Goal: Task Accomplishment & Management: Use online tool/utility

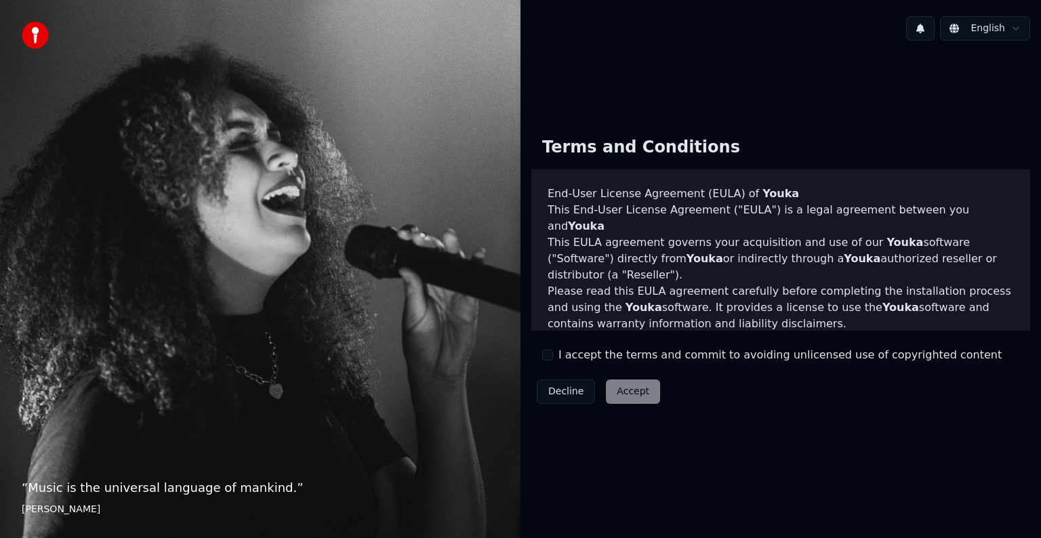
click at [549, 357] on button "I accept the terms and commit to avoiding unlicensed use of copyrighted content" at bounding box center [547, 355] width 11 height 11
click at [654, 386] on button "Accept" at bounding box center [633, 392] width 54 height 24
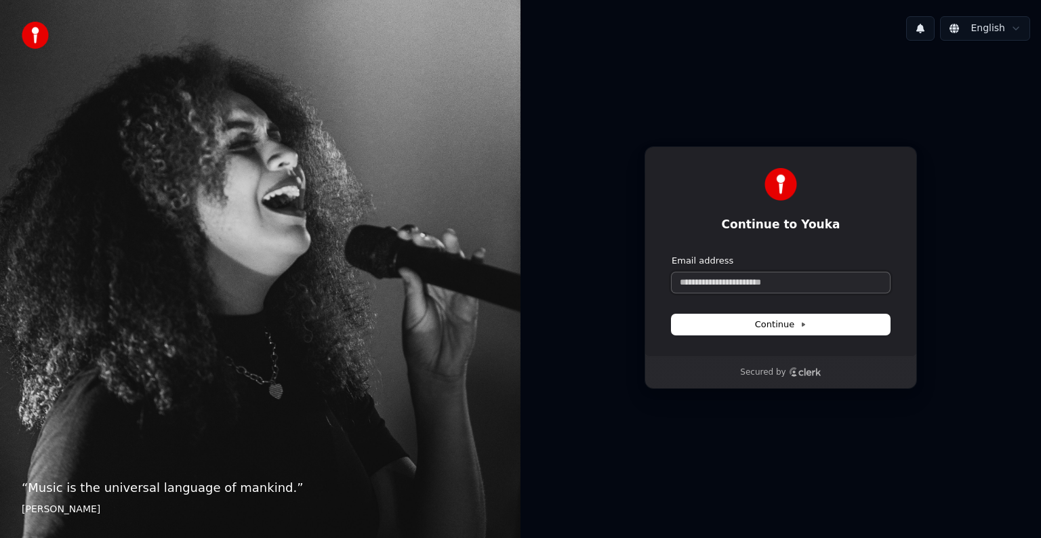
click at [754, 279] on input "Email address" at bounding box center [781, 283] width 218 height 20
click at [767, 331] on button "Continue" at bounding box center [781, 325] width 218 height 20
type input "**********"
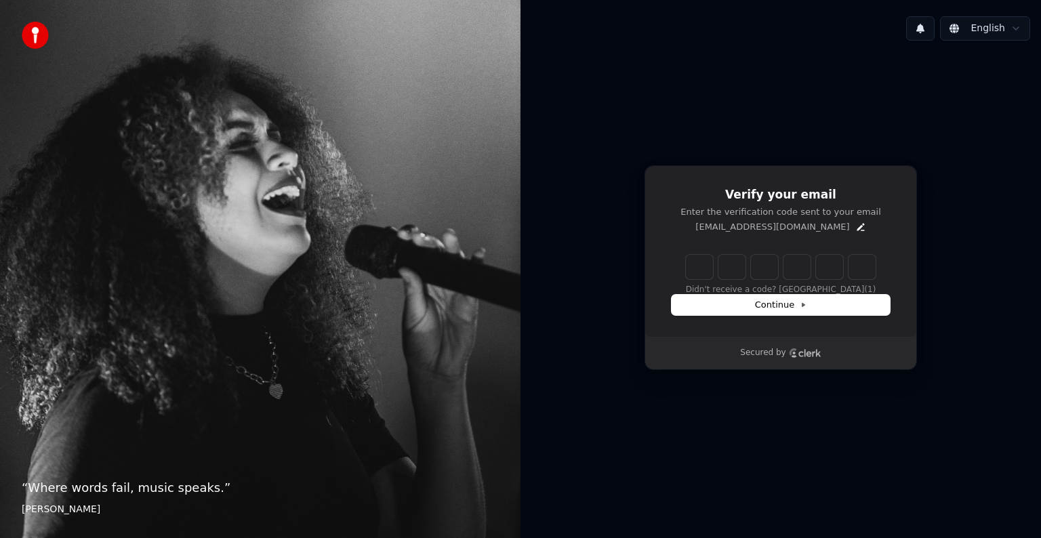
click at [703, 279] on div "Didn't receive a code? Resend (1)" at bounding box center [781, 275] width 218 height 41
click at [696, 271] on input "Enter verification code" at bounding box center [794, 267] width 217 height 24
type input "******"
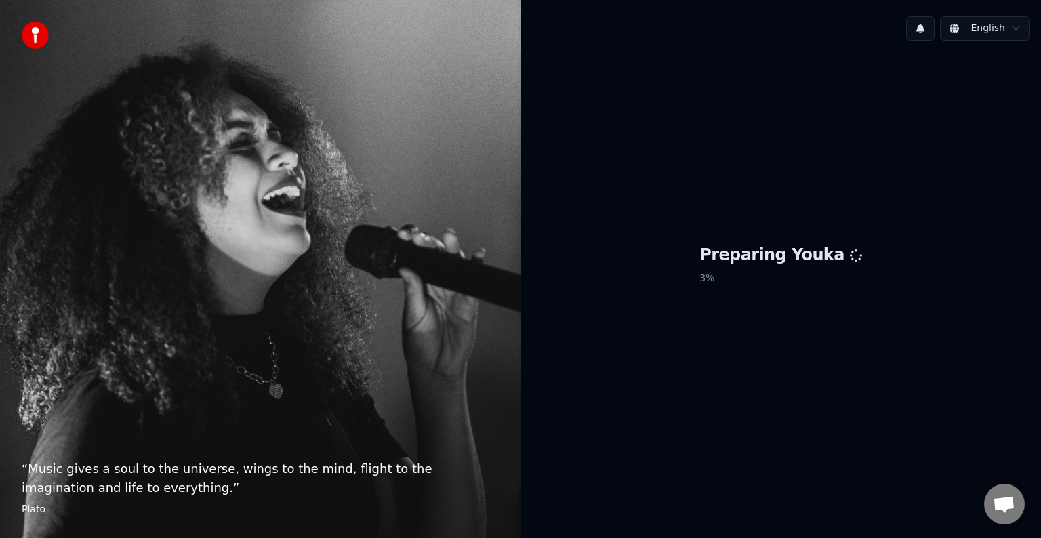
click at [925, 29] on button at bounding box center [921, 28] width 28 height 24
click at [922, 37] on button at bounding box center [921, 28] width 28 height 24
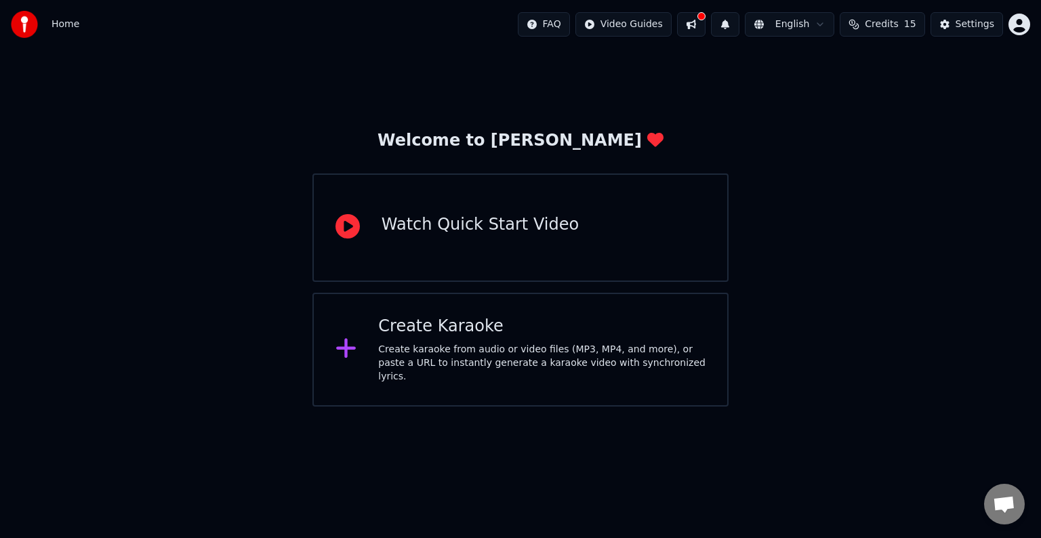
click at [705, 22] on button at bounding box center [691, 24] width 28 height 24
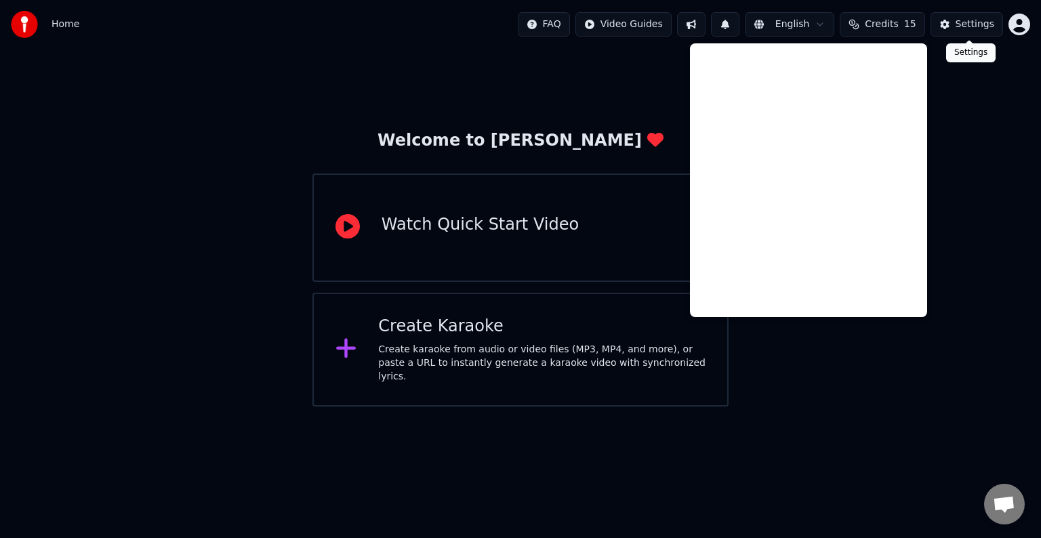
click at [965, 24] on div "Settings" at bounding box center [975, 25] width 39 height 14
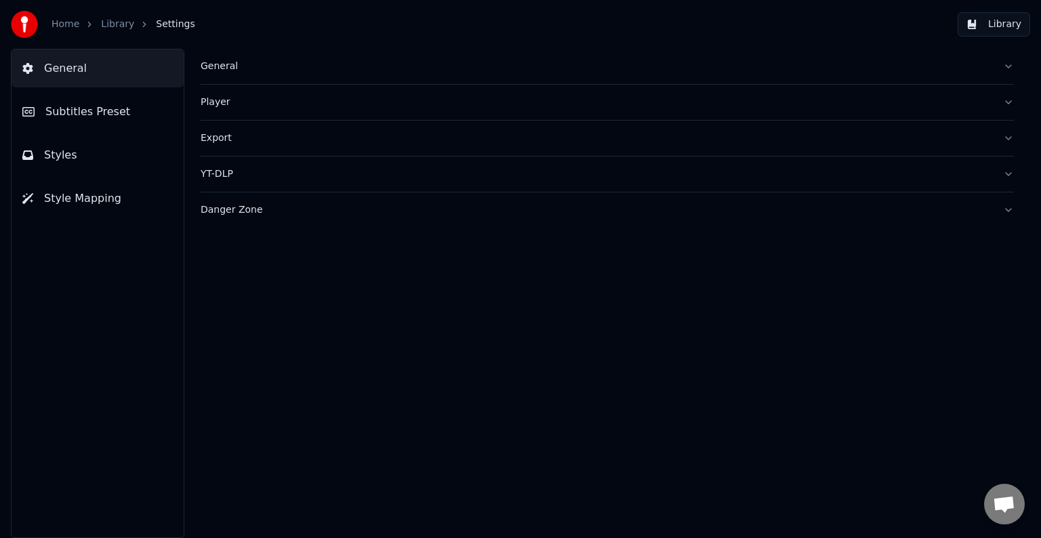
click at [231, 106] on div "Player" at bounding box center [597, 103] width 792 height 14
click at [228, 102] on div "Player" at bounding box center [597, 103] width 792 height 14
click at [224, 136] on div "Export" at bounding box center [597, 139] width 792 height 14
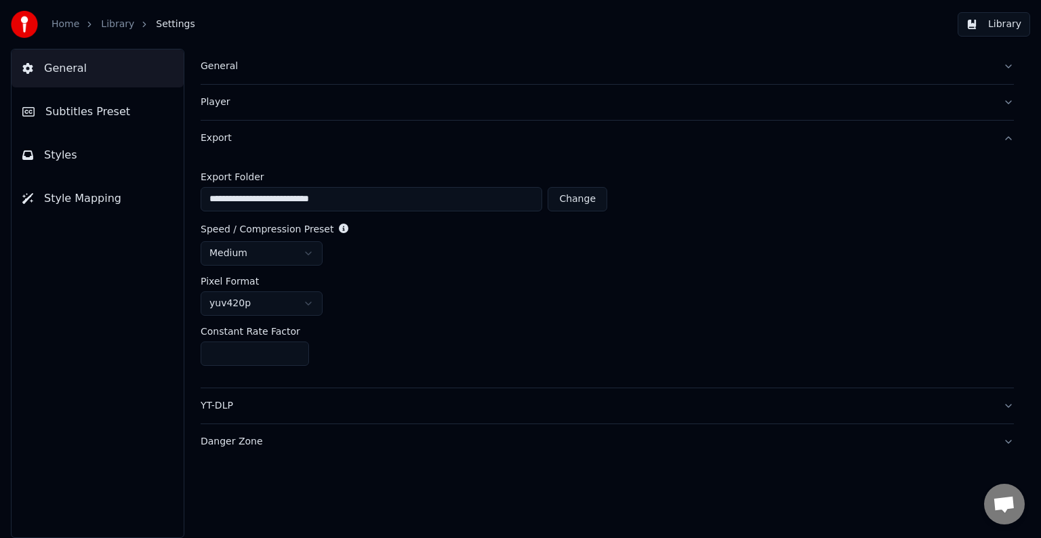
click at [224, 136] on div "Export" at bounding box center [597, 139] width 792 height 14
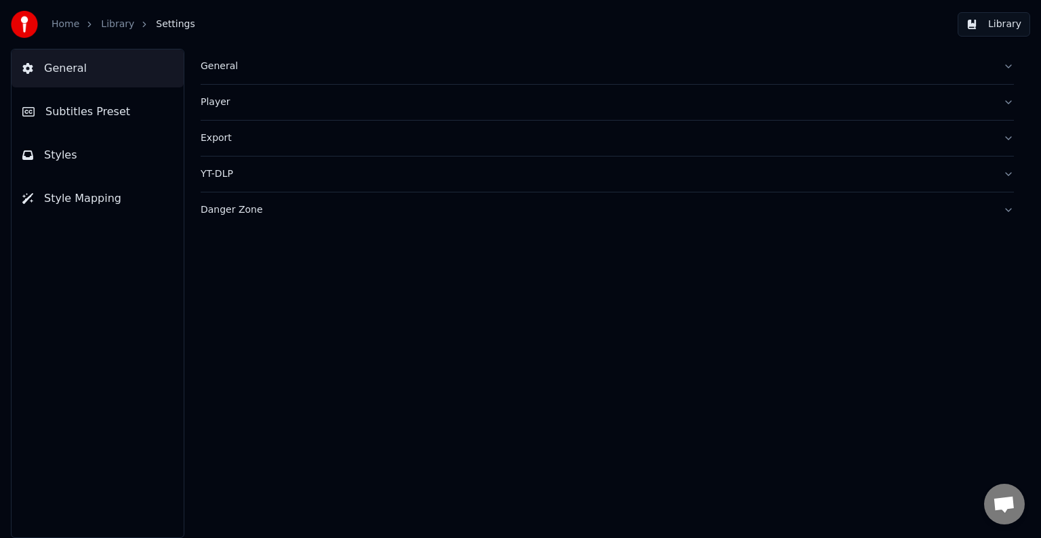
click at [287, 165] on button "YT-DLP" at bounding box center [608, 174] width 814 height 35
click at [221, 228] on button "button" at bounding box center [212, 228] width 22 height 12
click at [225, 177] on div "YT-DLP" at bounding box center [597, 174] width 792 height 14
click at [266, 215] on div "Danger Zone" at bounding box center [597, 210] width 792 height 14
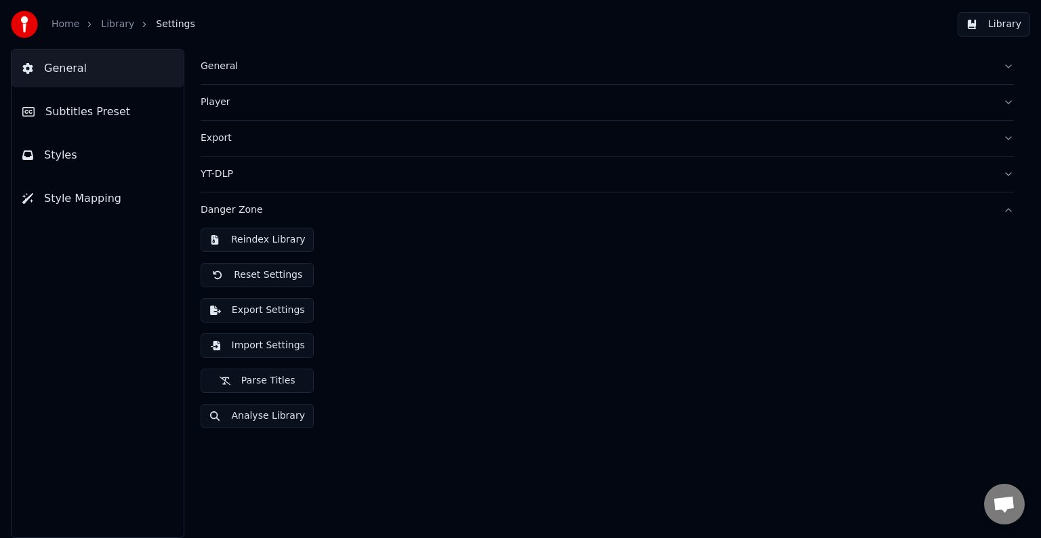
click at [277, 208] on div "Danger Zone" at bounding box center [597, 210] width 792 height 14
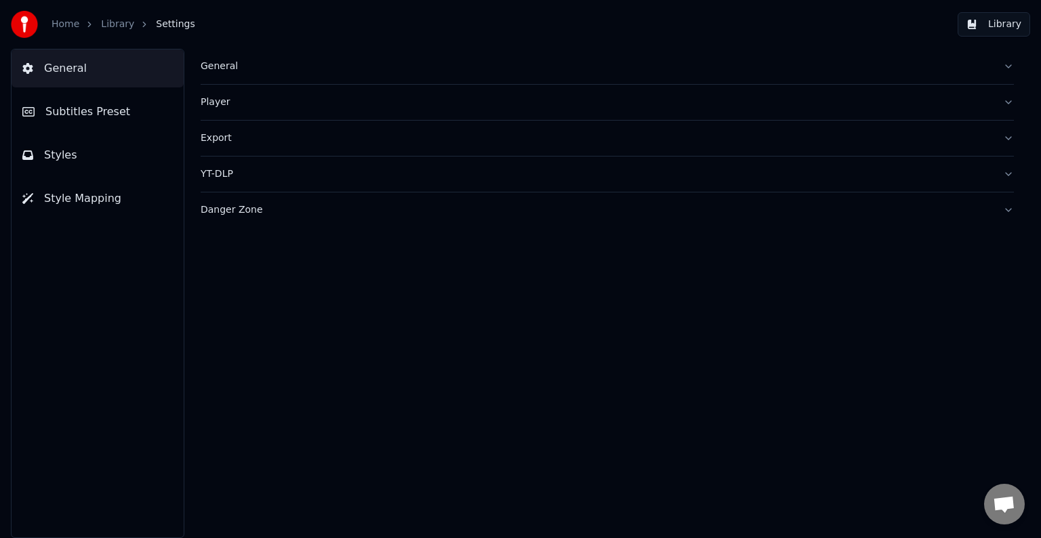
click at [264, 62] on div "General" at bounding box center [597, 67] width 792 height 14
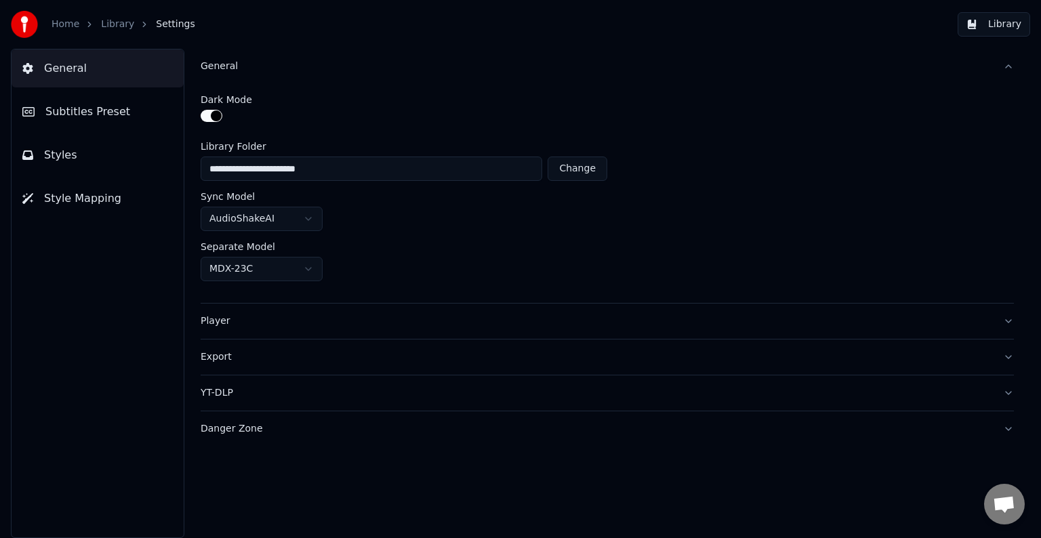
click at [304, 218] on html "**********" at bounding box center [520, 269] width 1041 height 538
click at [311, 218] on html "**********" at bounding box center [520, 269] width 1041 height 538
click at [111, 117] on span "Subtitles Preset" at bounding box center [87, 112] width 85 height 16
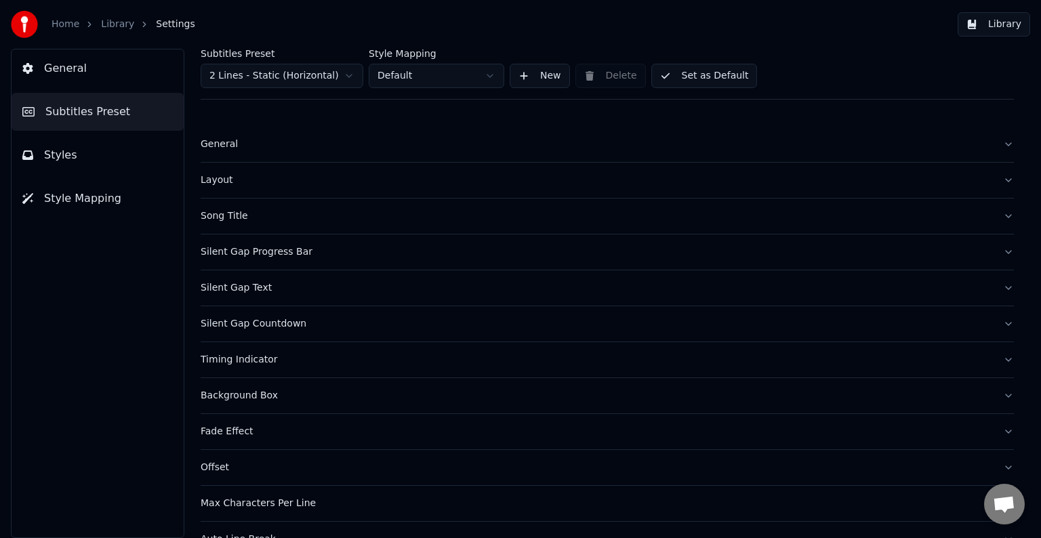
click at [281, 153] on button "General" at bounding box center [608, 144] width 814 height 35
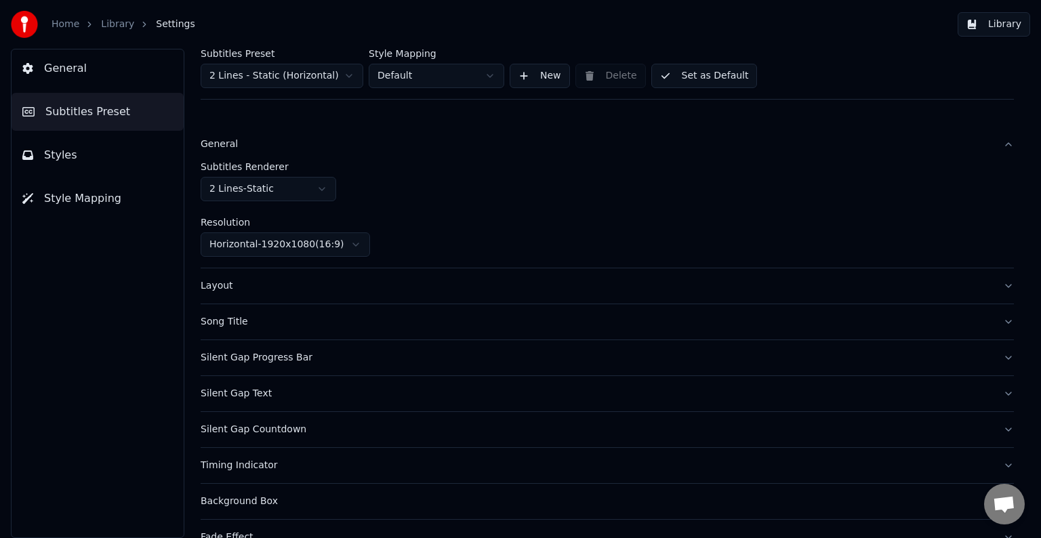
click at [280, 146] on div "General" at bounding box center [597, 145] width 792 height 14
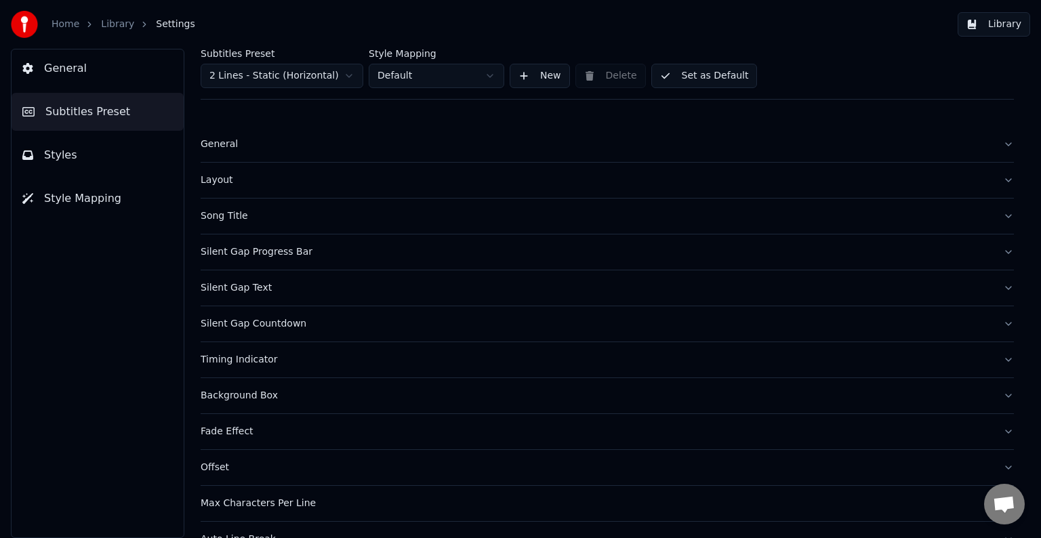
click at [282, 174] on div "Layout" at bounding box center [597, 181] width 792 height 14
click at [254, 182] on div "Layout" at bounding box center [597, 181] width 792 height 14
click at [214, 182] on div "Layout" at bounding box center [597, 181] width 792 height 14
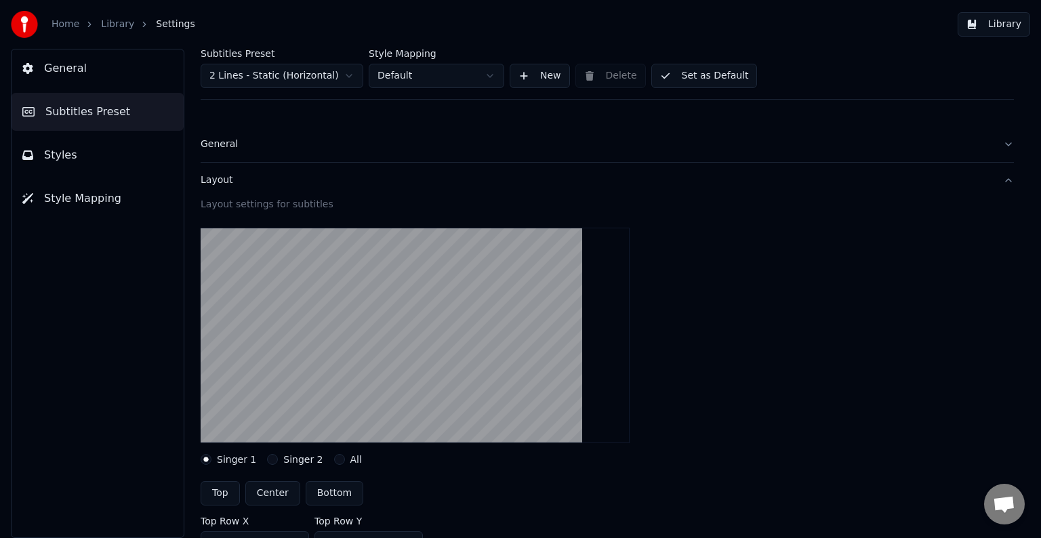
click at [286, 212] on div "Layout settings for subtitles" at bounding box center [608, 207] width 814 height 19
click at [252, 199] on div "Layout settings for subtitles" at bounding box center [608, 205] width 814 height 14
click at [221, 176] on div "Layout" at bounding box center [597, 181] width 792 height 14
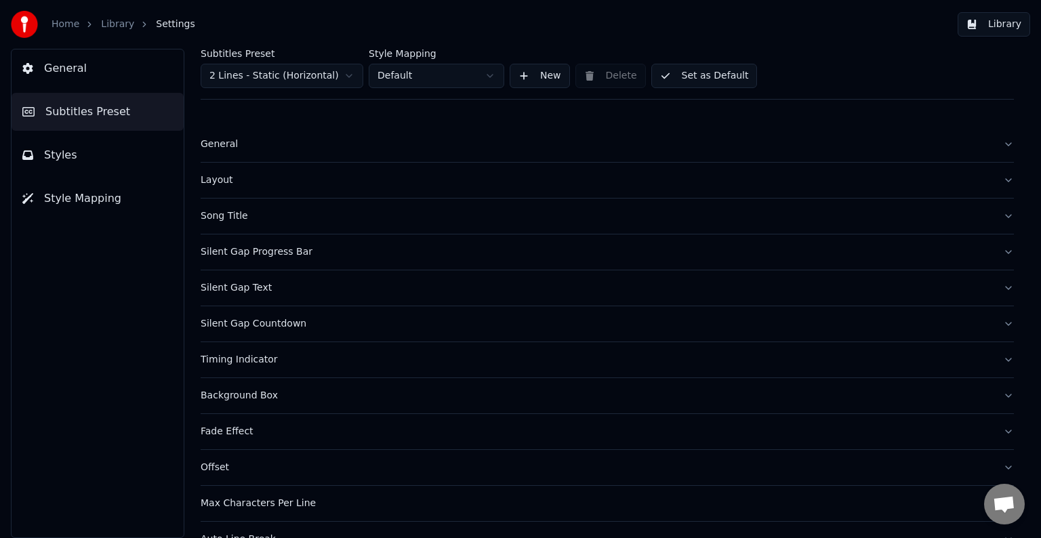
click at [221, 176] on div "Layout" at bounding box center [597, 181] width 792 height 14
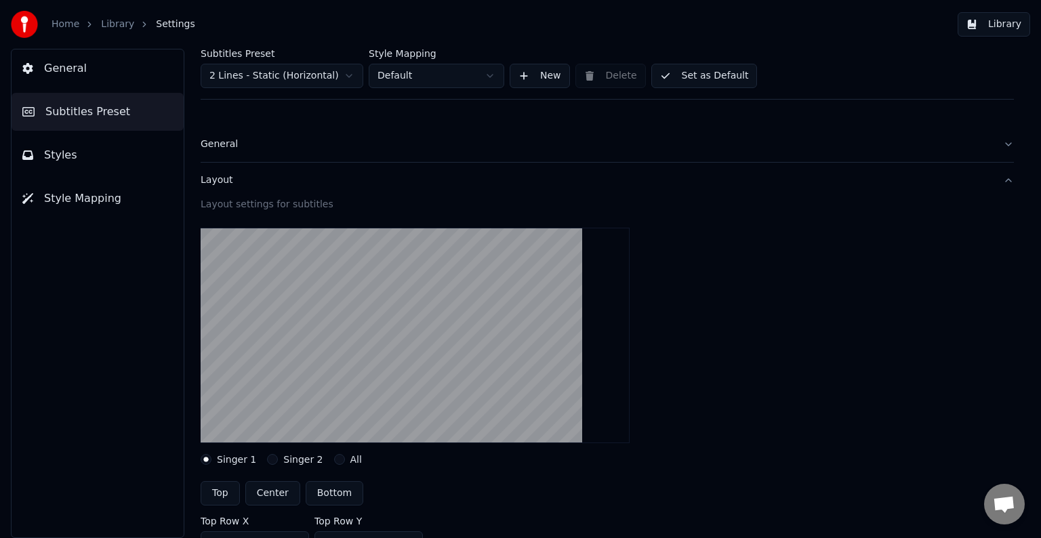
click at [283, 463] on label "Singer 2" at bounding box center [302, 459] width 39 height 9
click at [278, 463] on button "Singer 2" at bounding box center [272, 459] width 11 height 11
click at [338, 460] on div "All" at bounding box center [348, 459] width 28 height 11
click at [334, 457] on button "All" at bounding box center [339, 459] width 11 height 11
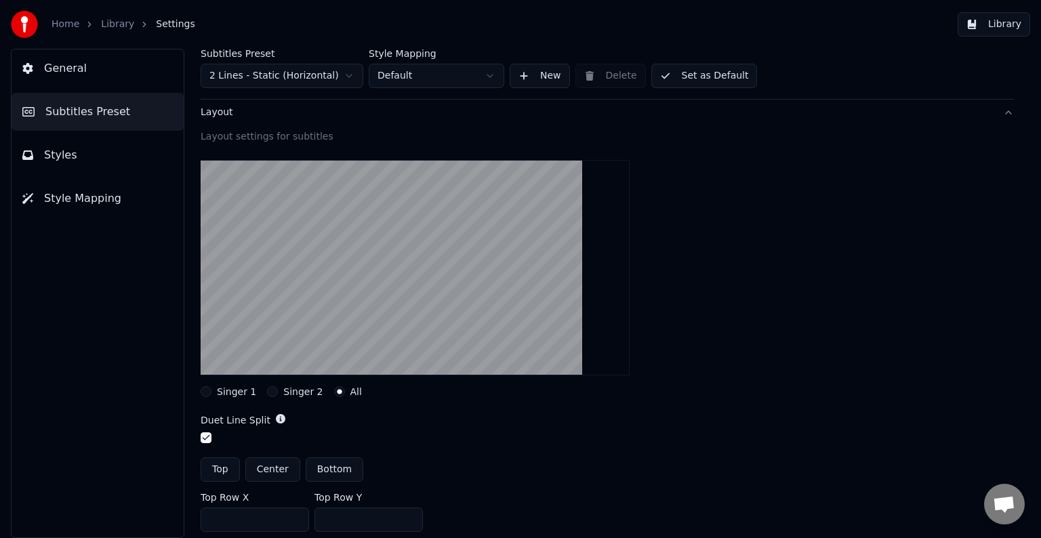
scroll to position [136, 0]
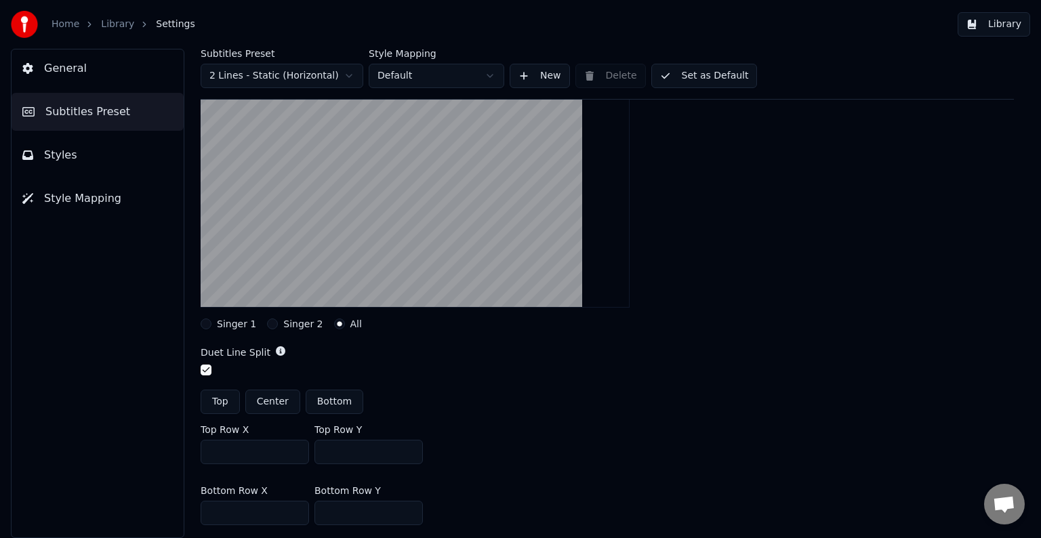
click at [287, 399] on button "Center" at bounding box center [272, 402] width 55 height 24
click at [238, 319] on label "Singer 1" at bounding box center [236, 323] width 39 height 9
click at [212, 319] on button "Singer 1" at bounding box center [206, 324] width 11 height 11
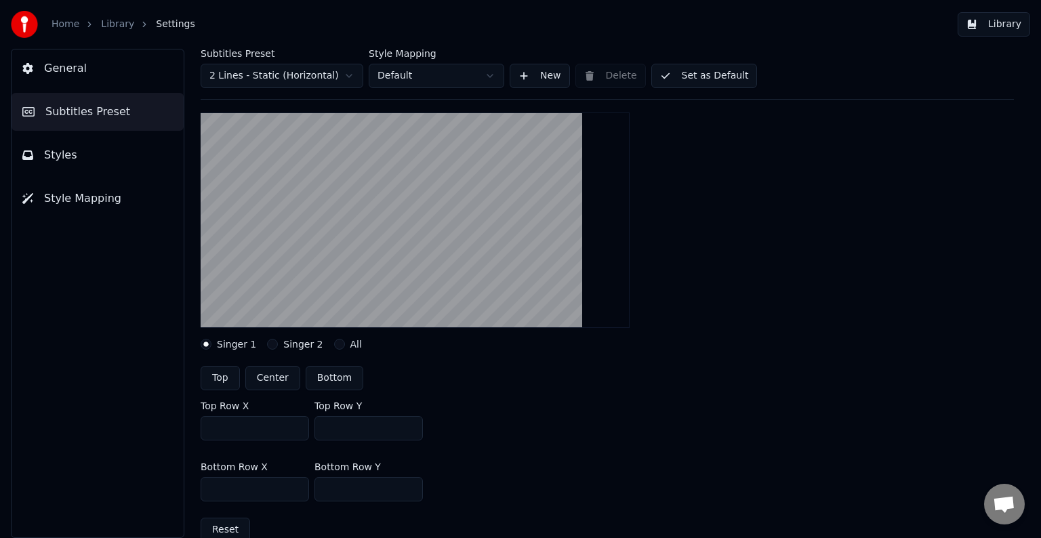
scroll to position [0, 0]
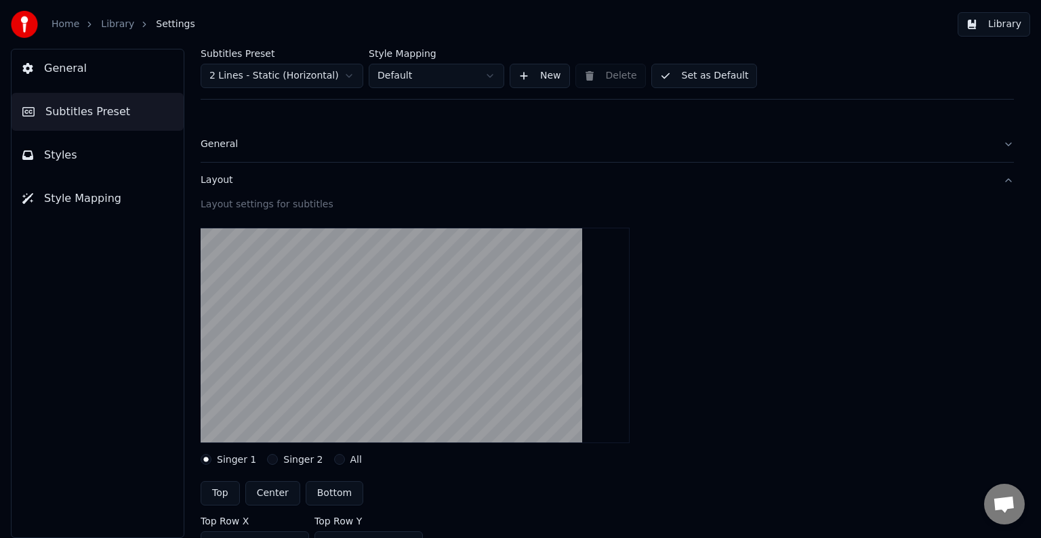
click at [239, 184] on div "Layout" at bounding box center [597, 181] width 792 height 14
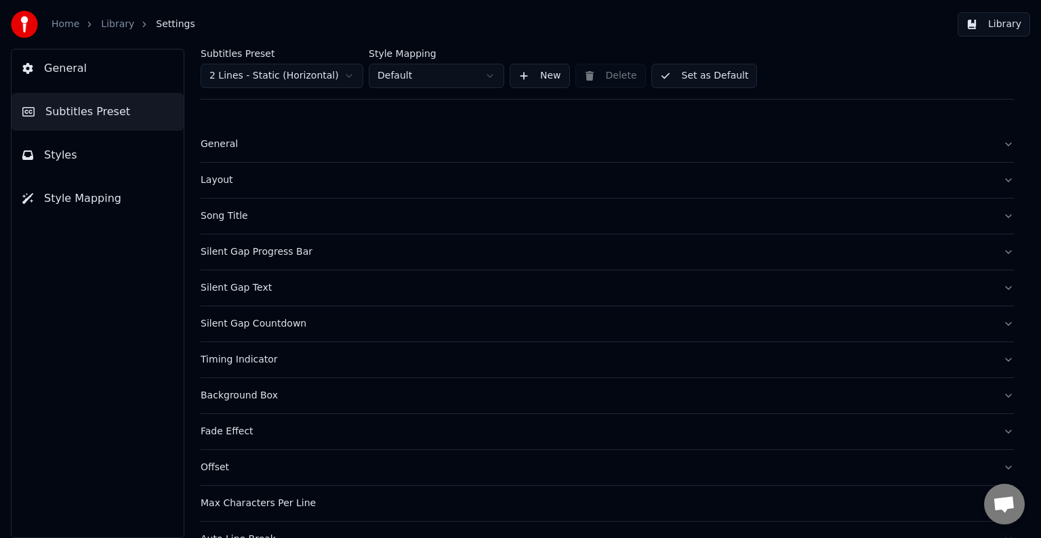
click at [249, 396] on div "Background Box" at bounding box center [597, 396] width 792 height 14
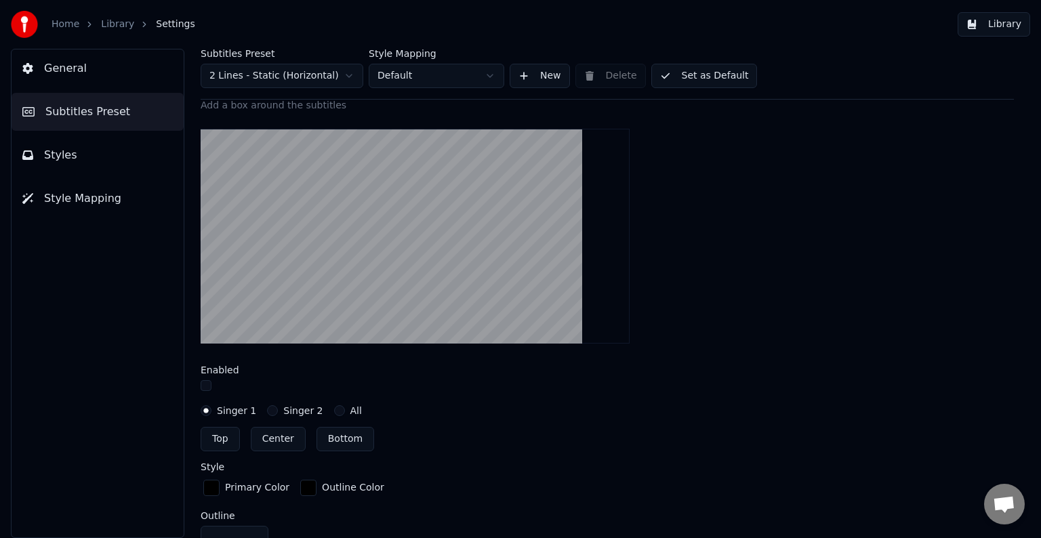
scroll to position [339, 0]
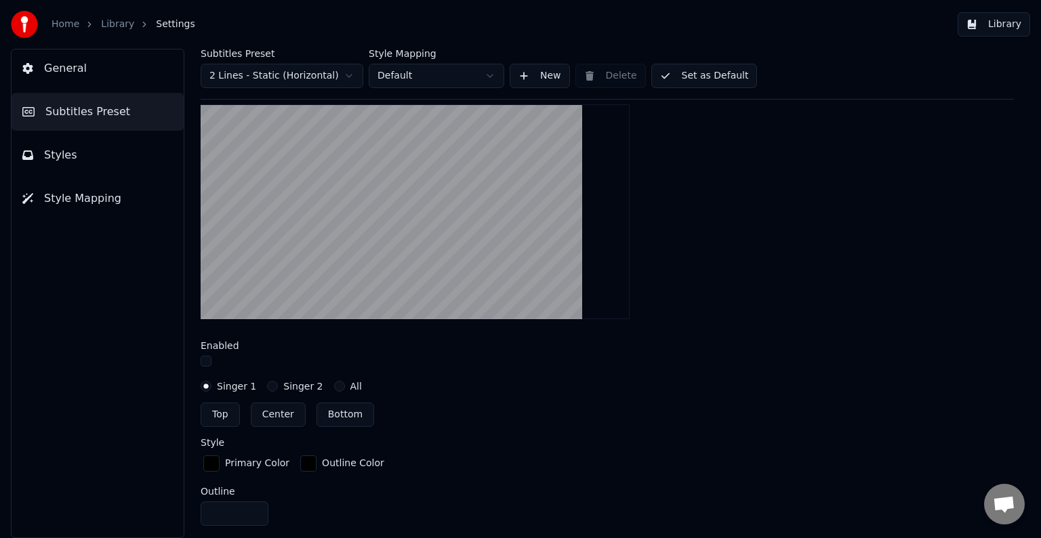
click at [334, 384] on button "All" at bounding box center [339, 386] width 11 height 11
click at [337, 384] on circle "button" at bounding box center [339, 386] width 5 height 5
click at [203, 356] on button "button" at bounding box center [206, 361] width 11 height 11
click at [206, 361] on button "button" at bounding box center [206, 361] width 11 height 11
click at [205, 382] on button "Singer 1" at bounding box center [206, 386] width 11 height 11
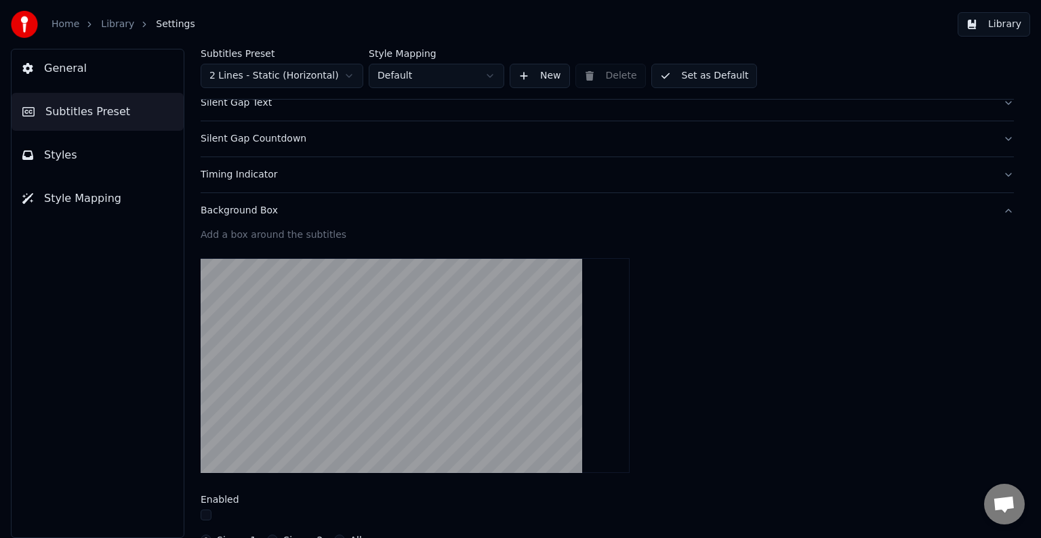
scroll to position [68, 0]
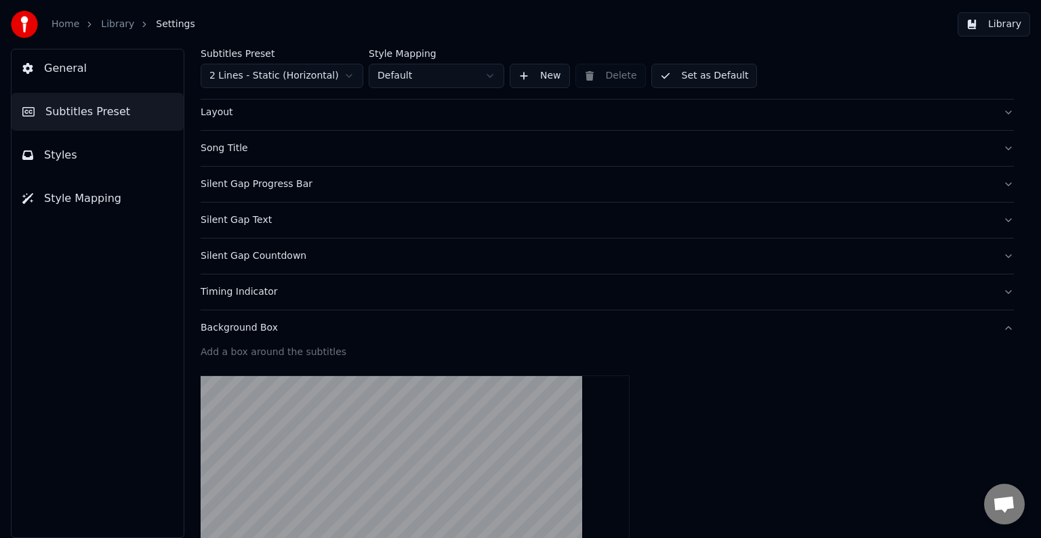
click at [283, 329] on div "Background Box" at bounding box center [597, 328] width 792 height 14
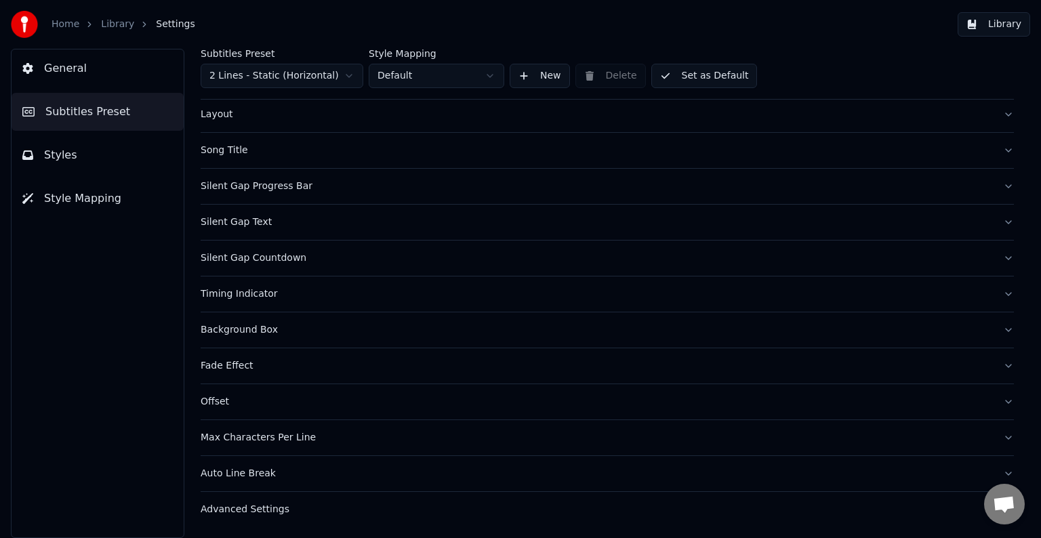
scroll to position [64, 0]
click at [267, 293] on div "Timing Indicator" at bounding box center [597, 297] width 792 height 14
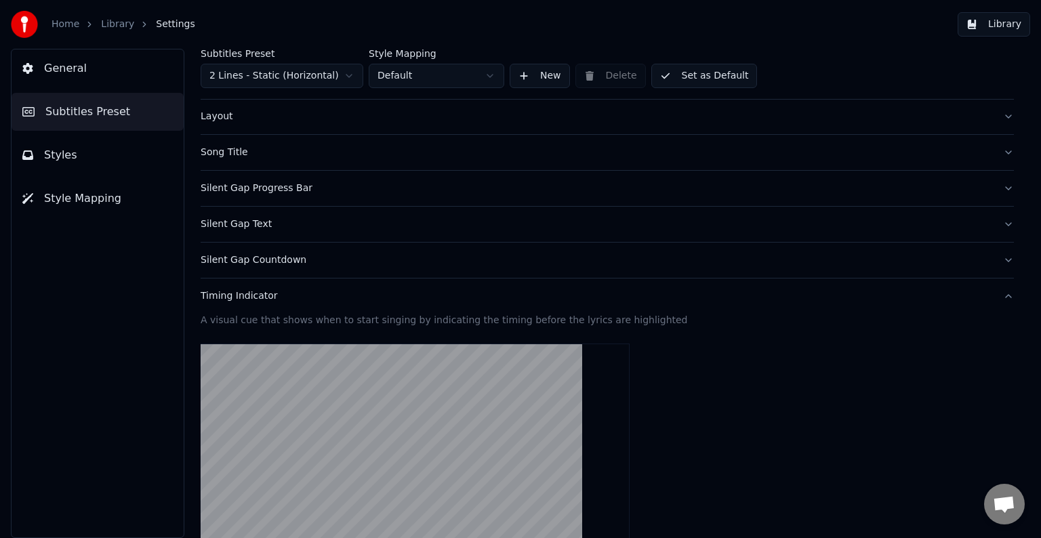
click at [267, 293] on div "Timing Indicator" at bounding box center [597, 297] width 792 height 14
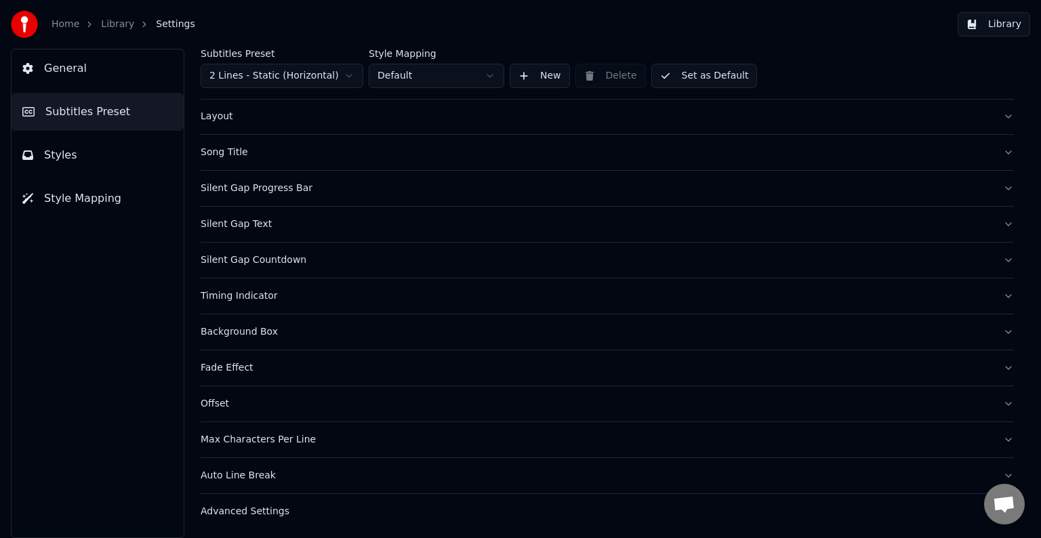
click at [125, 160] on button "Styles" at bounding box center [98, 155] width 172 height 38
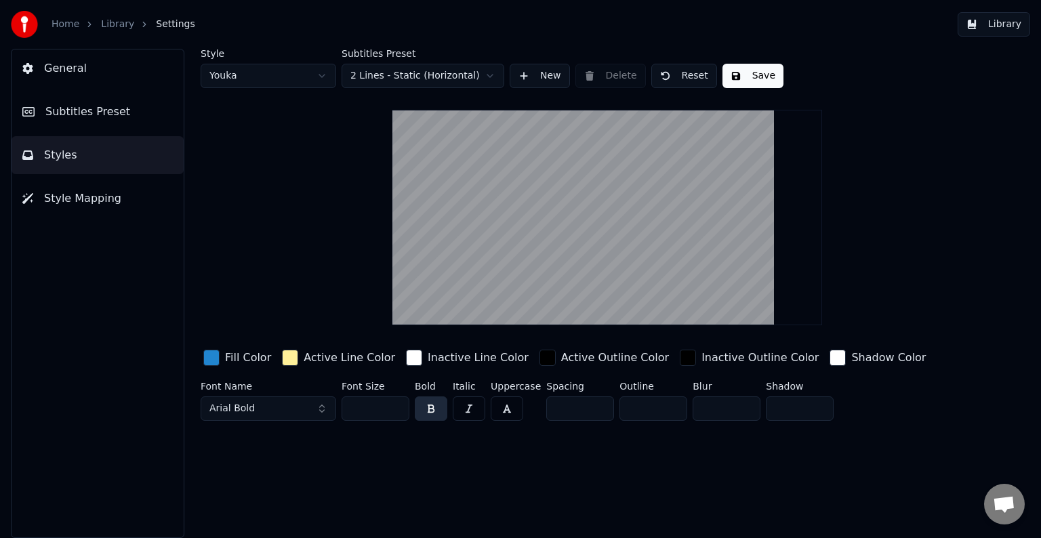
click at [325, 79] on html "Home Library Settings Library General Subtitles Preset Styles Style Mapping Sty…" at bounding box center [520, 269] width 1041 height 538
click at [316, 71] on html "Home Library Settings Library General Subtitles Preset Styles Style Mapping Sty…" at bounding box center [520, 269] width 1041 height 538
click at [121, 196] on button "Style Mapping" at bounding box center [98, 199] width 172 height 38
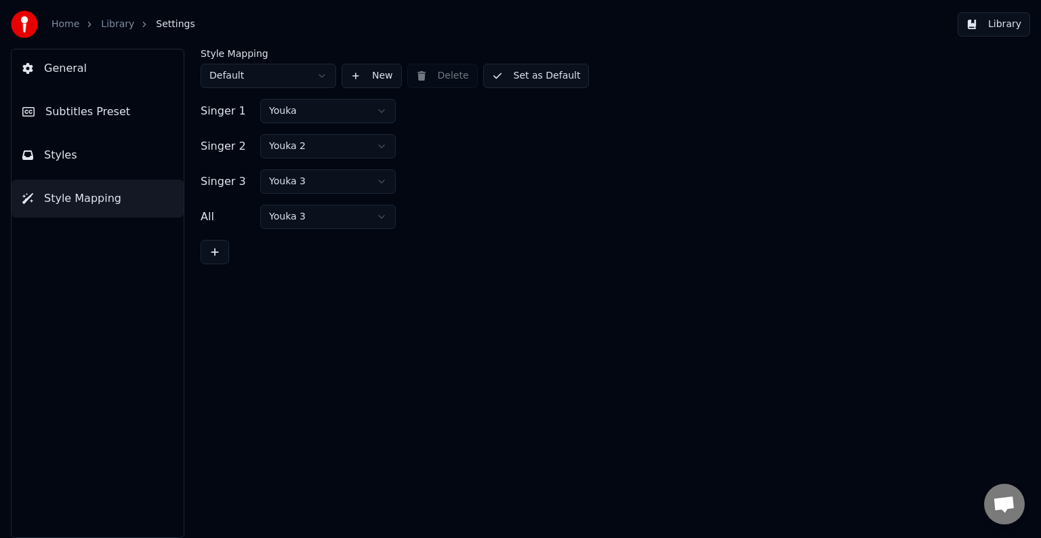
click at [106, 28] on link "Library" at bounding box center [117, 25] width 33 height 14
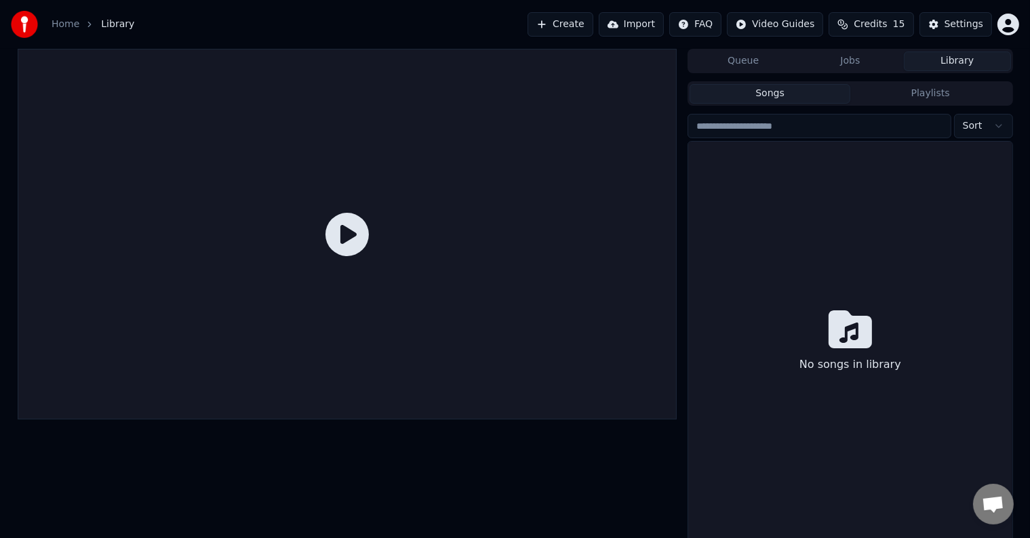
click at [882, 188] on div "No songs in library" at bounding box center [849, 343] width 323 height 403
click at [906, 233] on div "No songs in library" at bounding box center [849, 343] width 323 height 403
click at [342, 231] on icon at bounding box center [346, 234] width 43 height 43
click at [56, 19] on link "Home" at bounding box center [66, 25] width 28 height 14
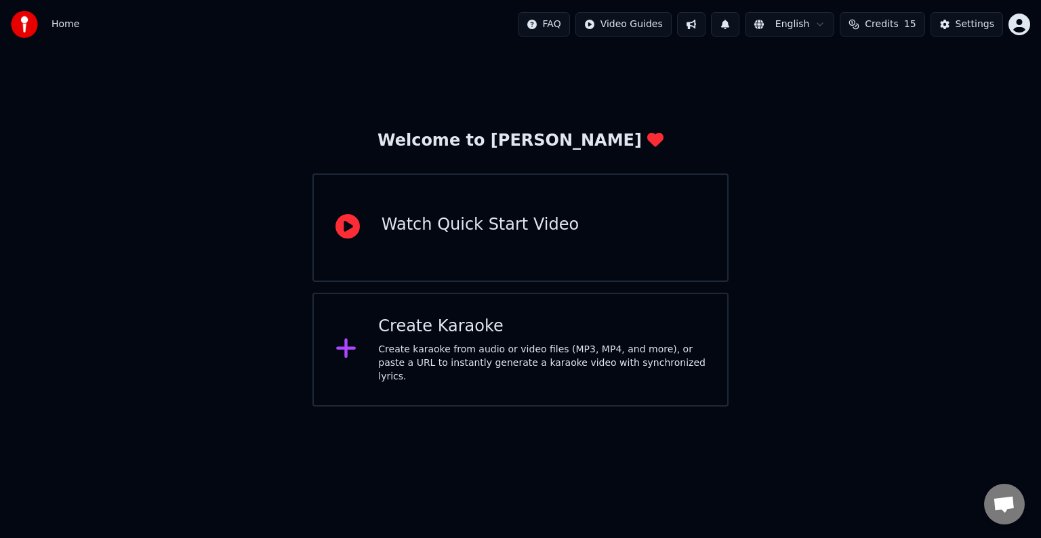
click at [540, 244] on div "Watch Quick Start Video" at bounding box center [521, 228] width 416 height 108
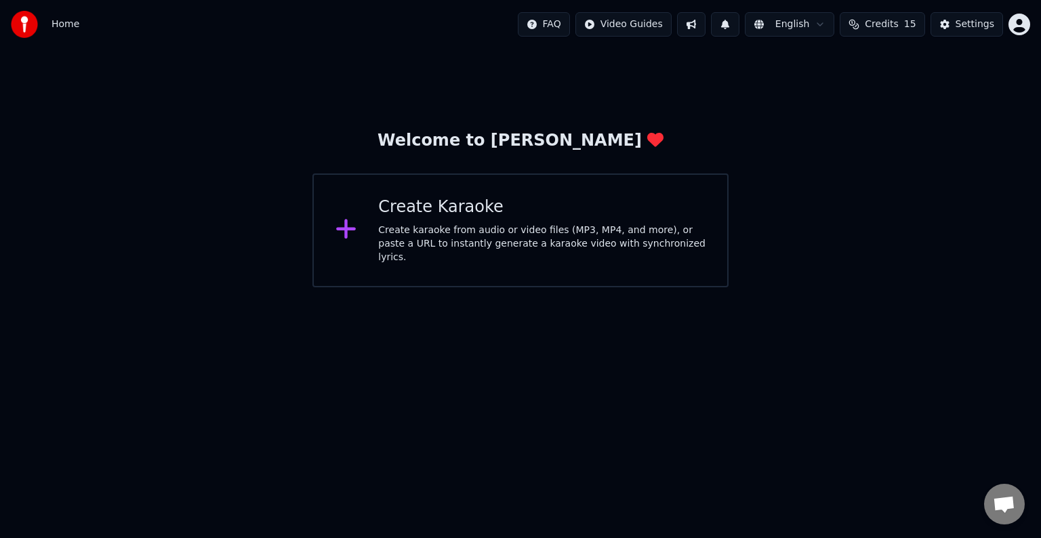
click at [555, 218] on div "Create Karaoke" at bounding box center [541, 208] width 327 height 22
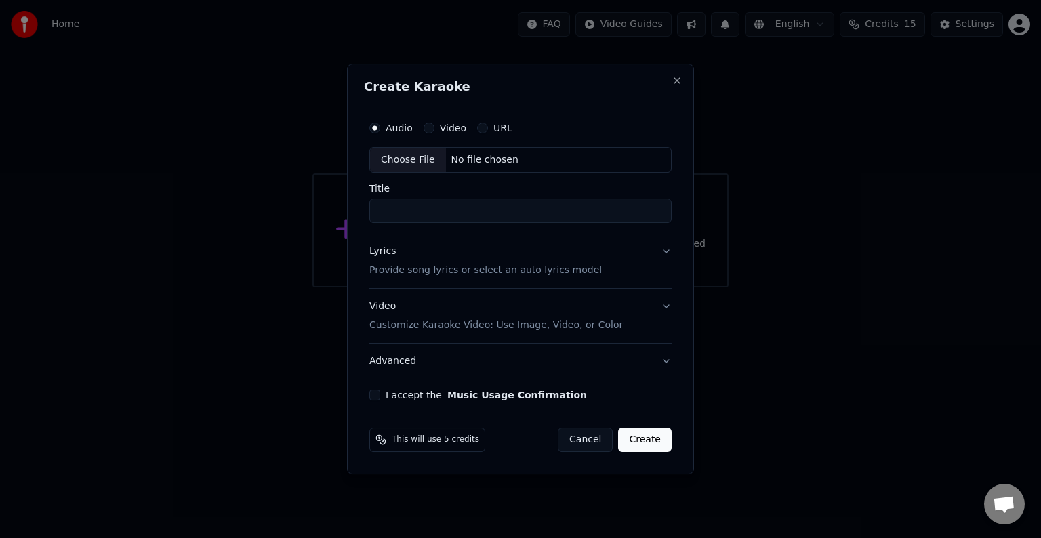
click at [497, 125] on label "URL" at bounding box center [503, 127] width 19 height 9
click at [488, 125] on button "URL" at bounding box center [482, 128] width 11 height 11
click at [571, 165] on input "text" at bounding box center [521, 159] width 302 height 27
click at [662, 253] on button "Lyrics Provide song lyrics or select an auto lyrics model" at bounding box center [521, 262] width 302 height 54
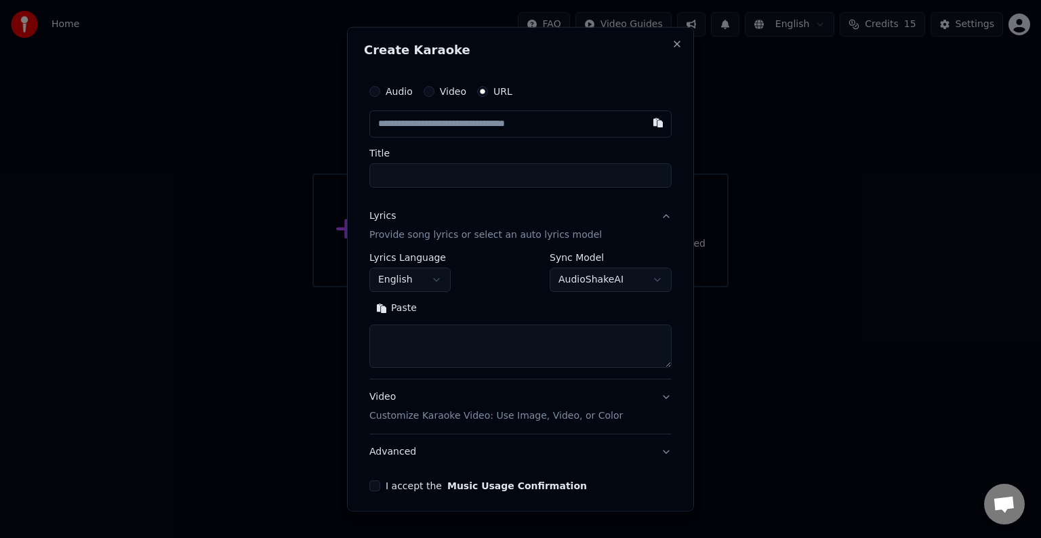
click at [658, 212] on button "Lyrics Provide song lyrics or select an auto lyrics model" at bounding box center [521, 226] width 302 height 54
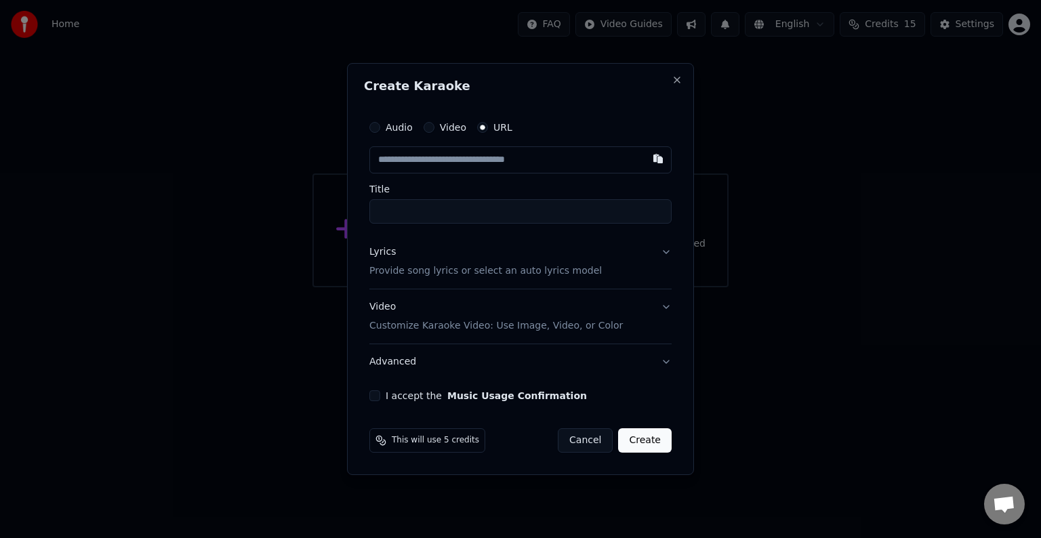
click at [548, 163] on input "text" at bounding box center [521, 159] width 302 height 27
click at [562, 165] on input "text" at bounding box center [521, 159] width 302 height 27
click at [561, 163] on input "text" at bounding box center [521, 159] width 302 height 27
paste input "**********"
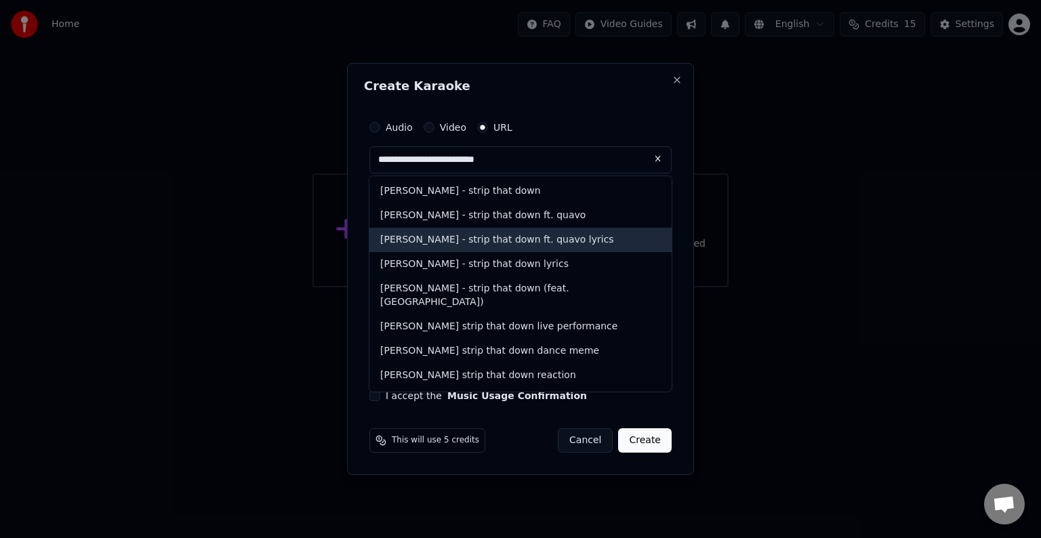
click at [595, 237] on div "liam payne - strip that down ft. quavo lyrics" at bounding box center [521, 240] width 302 height 24
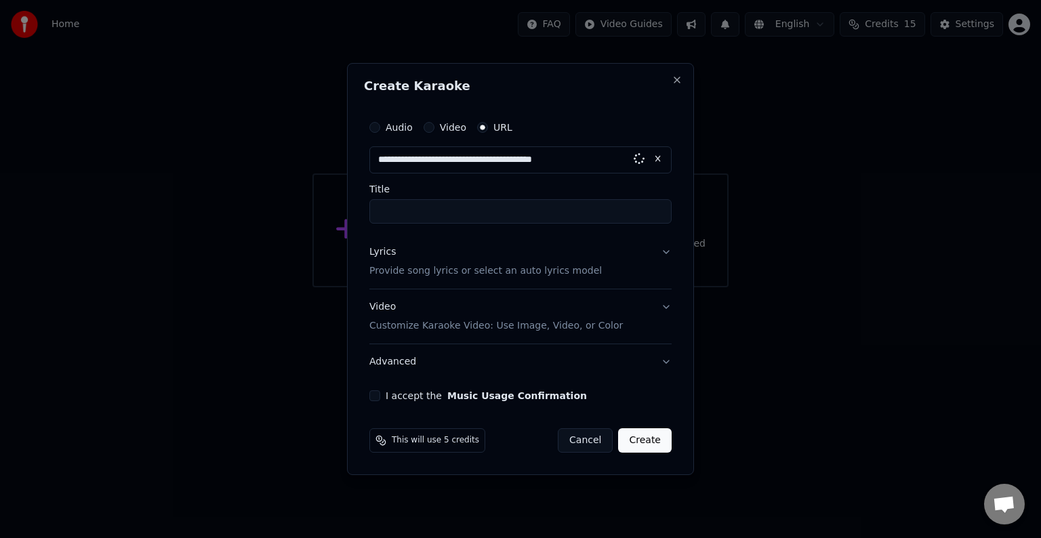
click at [597, 212] on input "Title" at bounding box center [521, 211] width 302 height 24
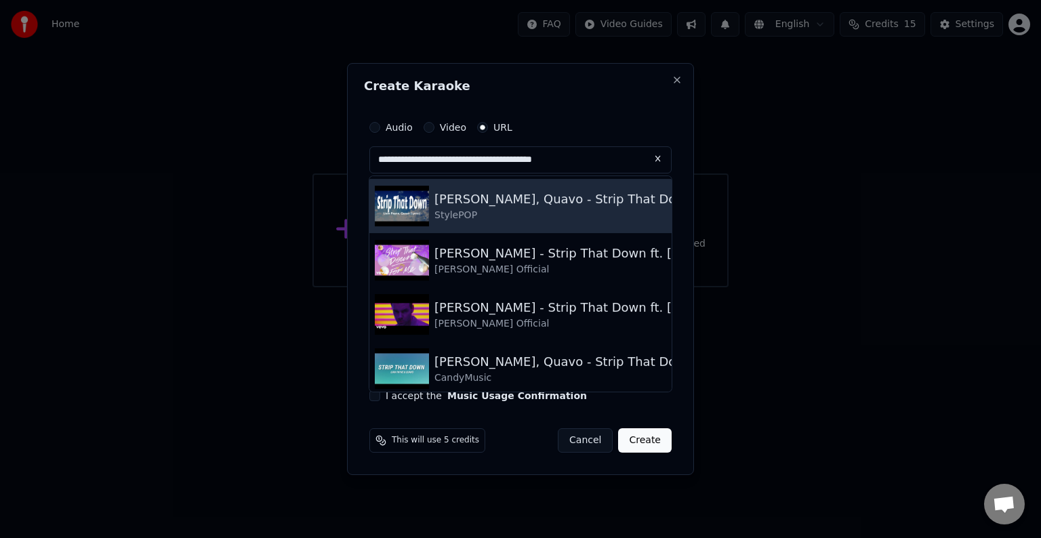
click at [629, 215] on div "StylePOP" at bounding box center [564, 216] width 259 height 14
type input "**********"
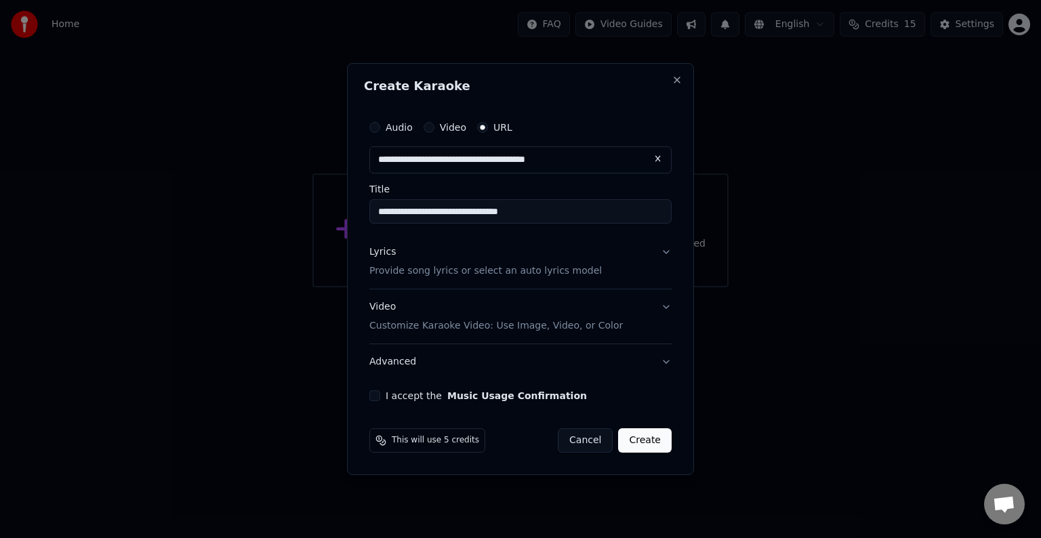
click at [458, 268] on p "Provide song lyrics or select an auto lyrics model" at bounding box center [486, 271] width 233 height 14
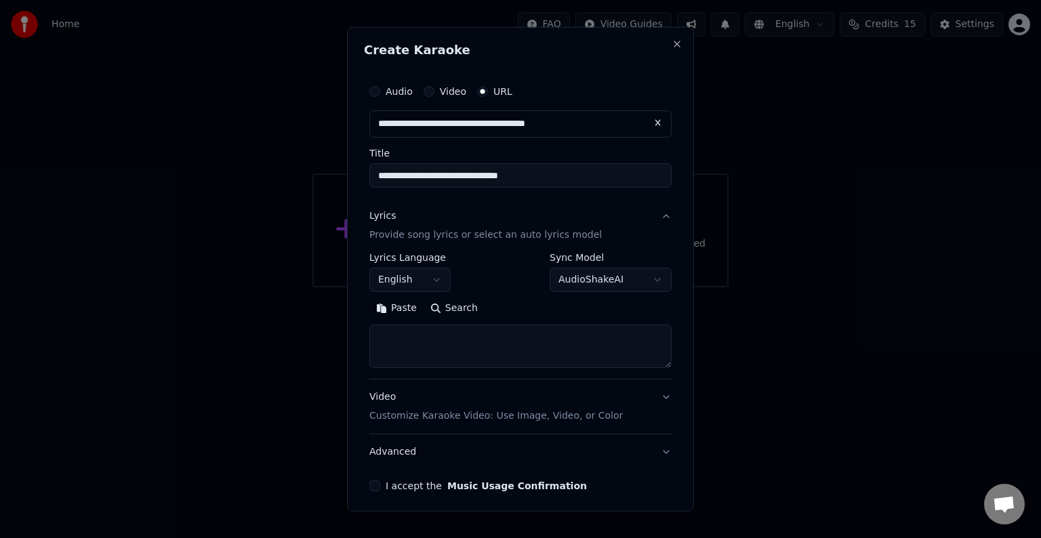
click at [655, 214] on button "Lyrics Provide song lyrics or select an auto lyrics model" at bounding box center [521, 226] width 302 height 54
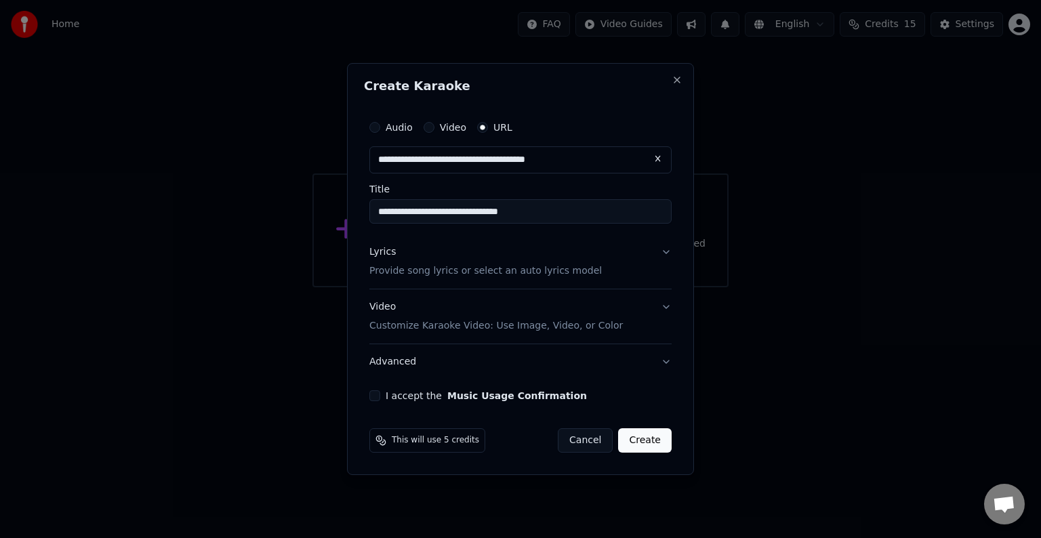
click at [433, 398] on label "I accept the Music Usage Confirmation" at bounding box center [486, 395] width 201 height 9
click at [380, 398] on button "I accept the Music Usage Confirmation" at bounding box center [375, 396] width 11 height 11
type button "on"
click at [499, 270] on p "Provide song lyrics or select an auto lyrics model" at bounding box center [486, 271] width 233 height 14
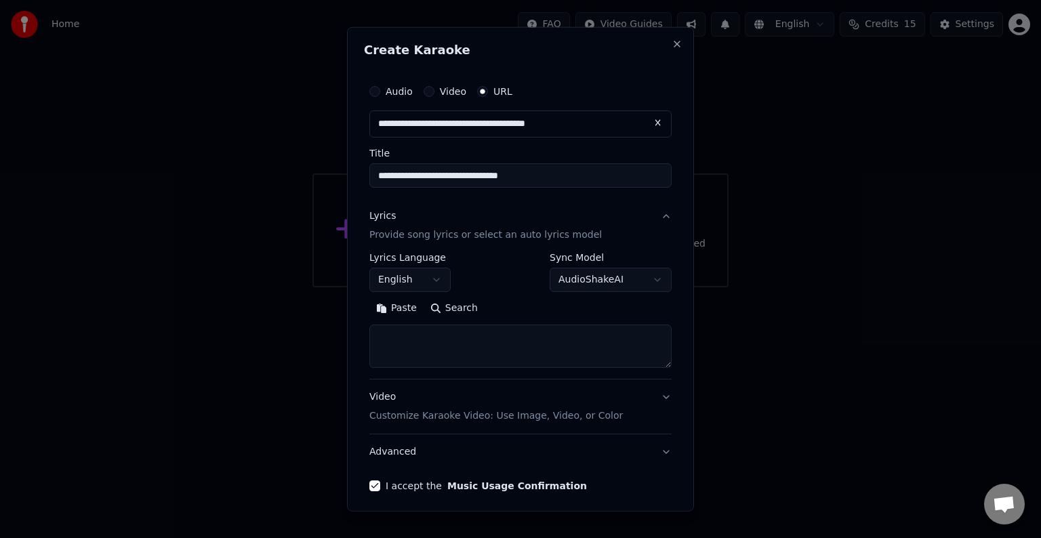
click at [440, 306] on button "Search" at bounding box center [454, 309] width 61 height 22
click at [501, 282] on div "**********" at bounding box center [521, 272] width 302 height 39
click at [442, 275] on button "English" at bounding box center [410, 280] width 81 height 24
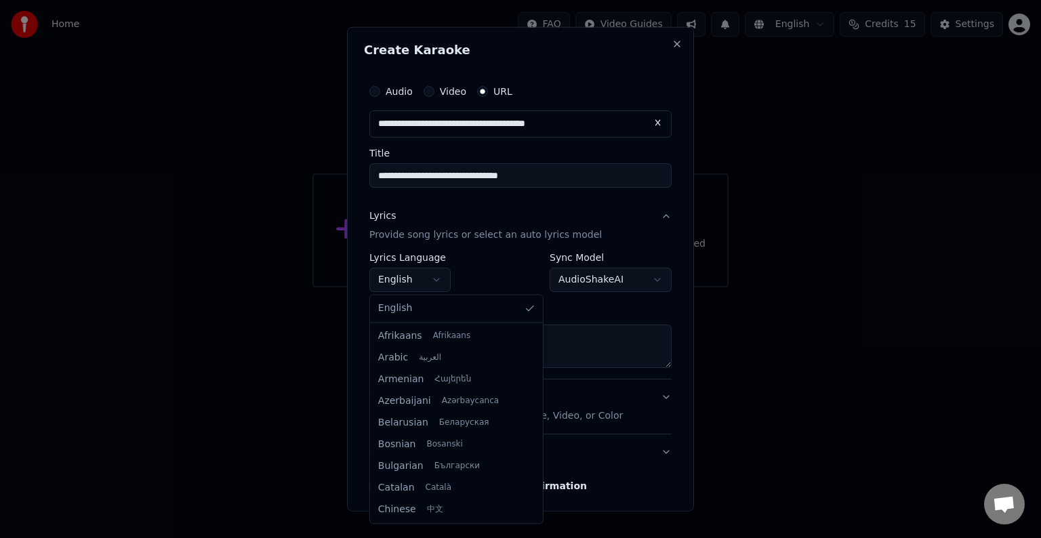
type textarea "**********"
click at [442, 275] on body "**********" at bounding box center [520, 143] width 1041 height 287
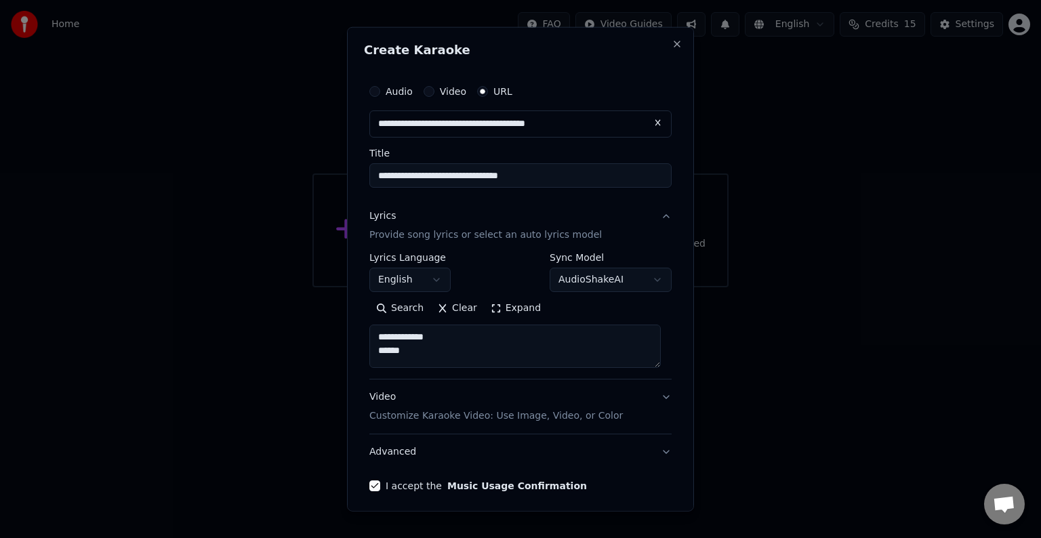
click at [451, 415] on p "Customize Karaoke Video: Use Image, Video, or Color" at bounding box center [497, 417] width 254 height 14
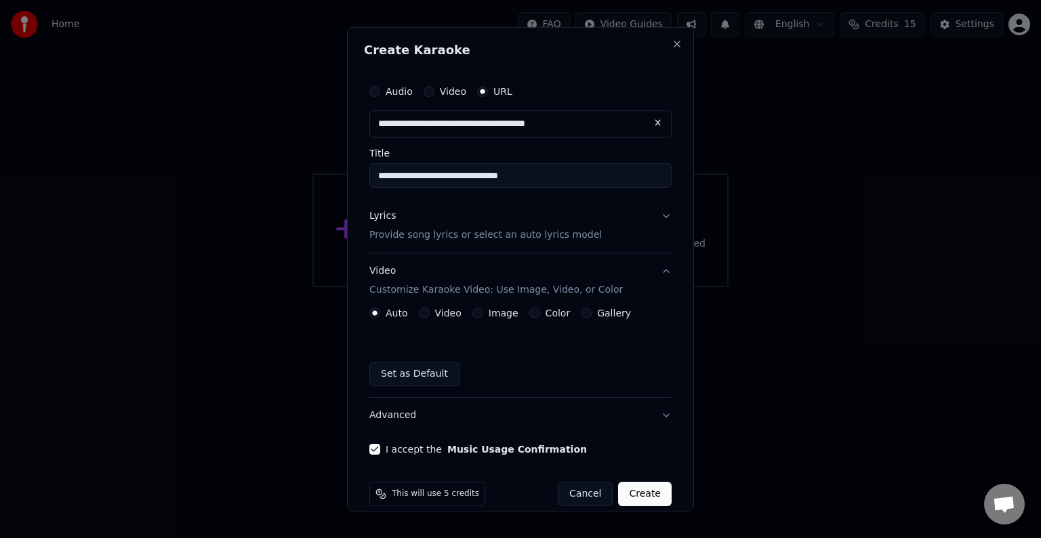
click at [652, 269] on button "Video Customize Karaoke Video: Use Image, Video, or Color" at bounding box center [521, 281] width 302 height 54
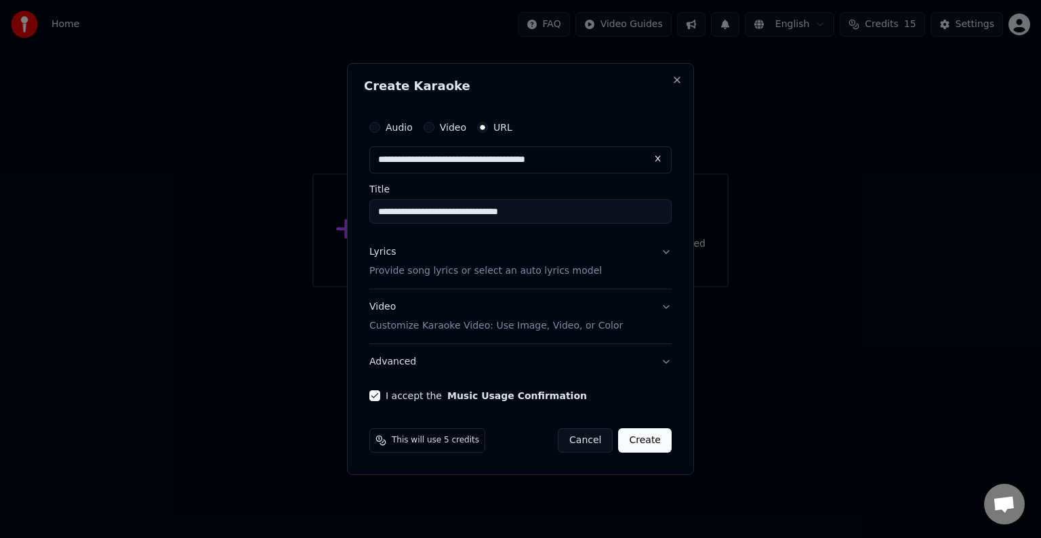
click at [584, 323] on p "Customize Karaoke Video: Use Image, Video, or Color" at bounding box center [497, 326] width 254 height 14
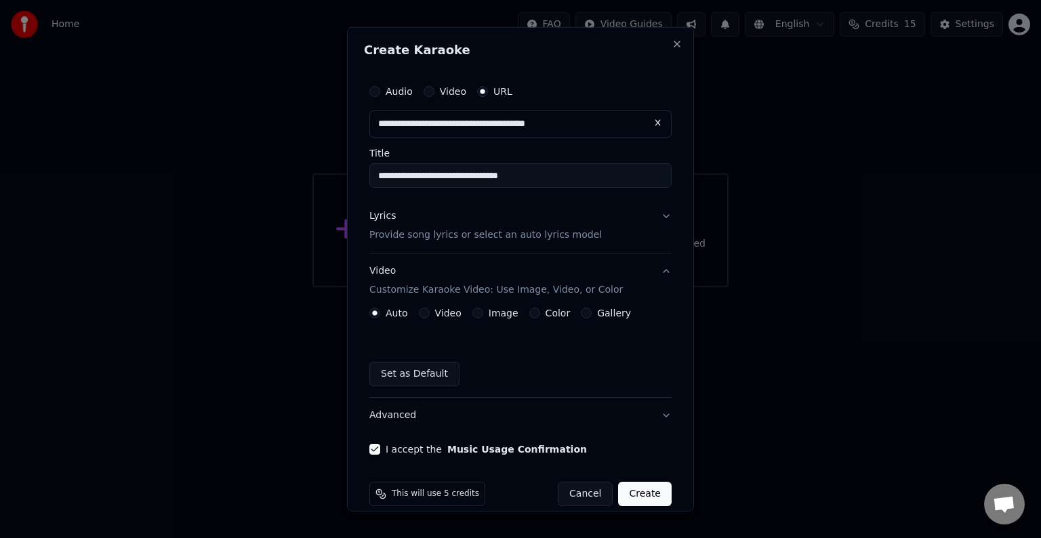
click at [565, 233] on p "Provide song lyrics or select an auto lyrics model" at bounding box center [486, 235] width 233 height 14
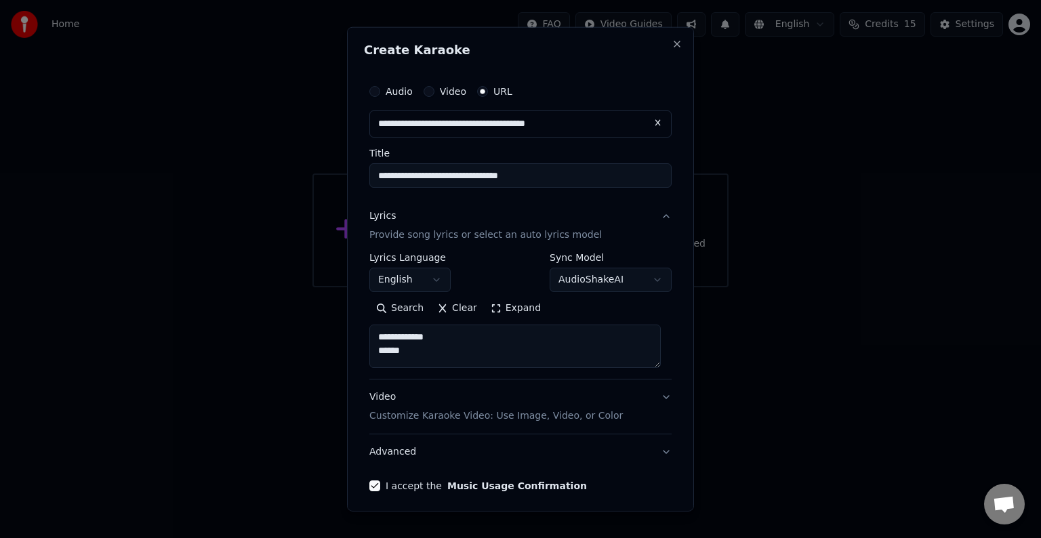
click at [572, 415] on p "Customize Karaoke Video: Use Image, Video, or Color" at bounding box center [497, 417] width 254 height 14
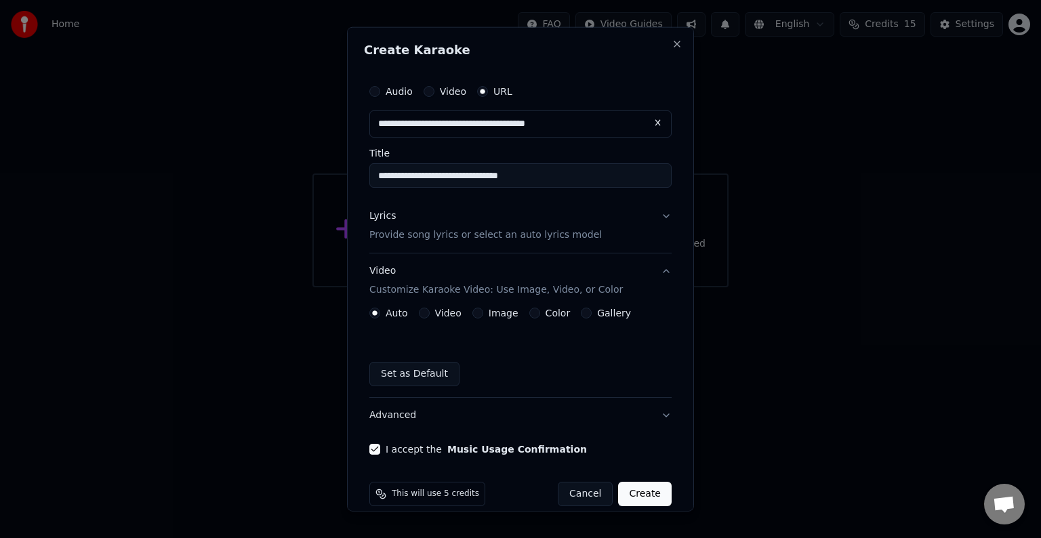
click at [418, 367] on button "Set as Default" at bounding box center [415, 374] width 90 height 24
click at [581, 311] on button "Gallery" at bounding box center [586, 313] width 11 height 11
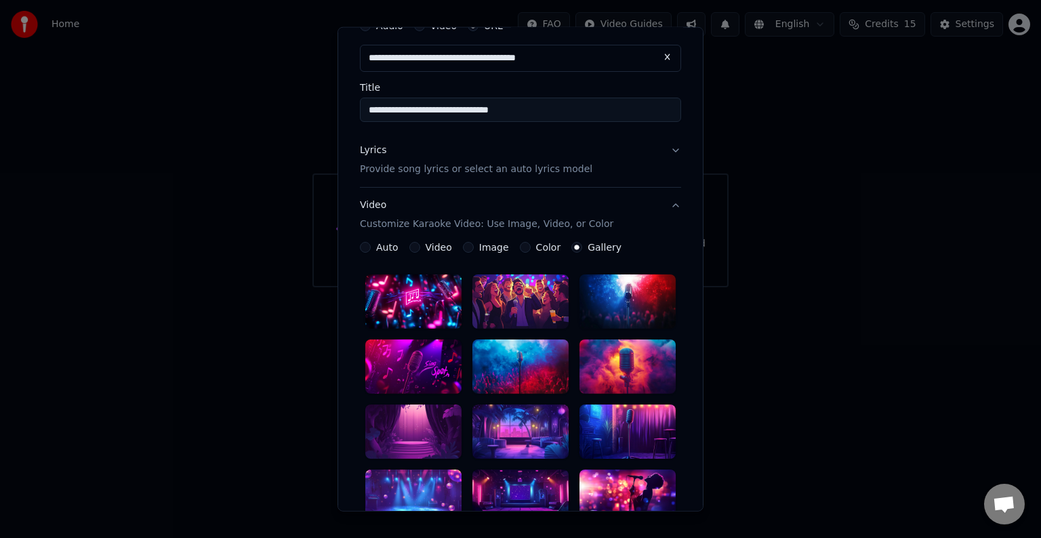
scroll to position [136, 0]
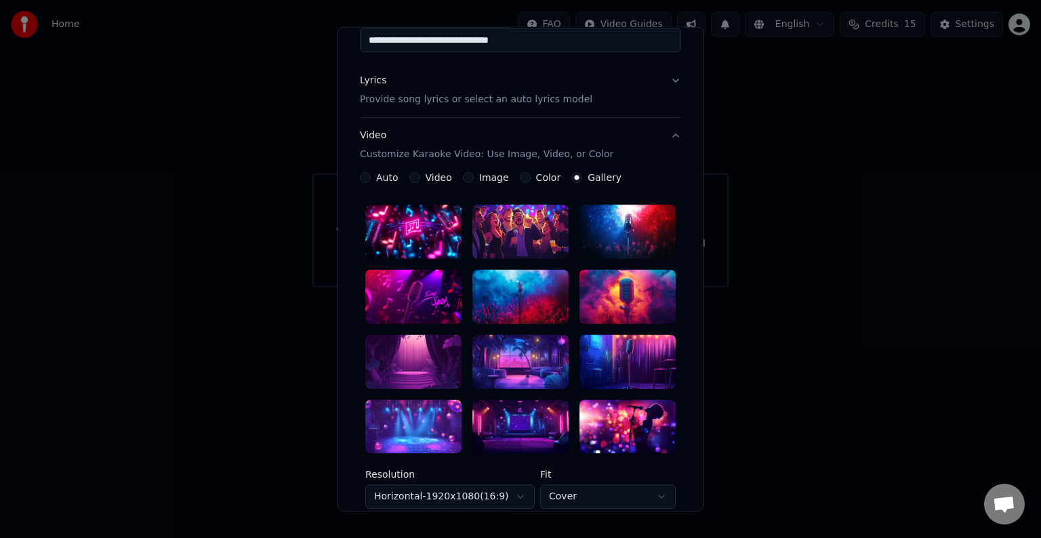
click at [463, 181] on div "Image" at bounding box center [486, 177] width 46 height 11
click at [466, 178] on div "Image" at bounding box center [486, 177] width 46 height 11
click at [481, 176] on label "Image" at bounding box center [494, 177] width 30 height 9
click at [474, 176] on button "Image" at bounding box center [468, 177] width 11 height 11
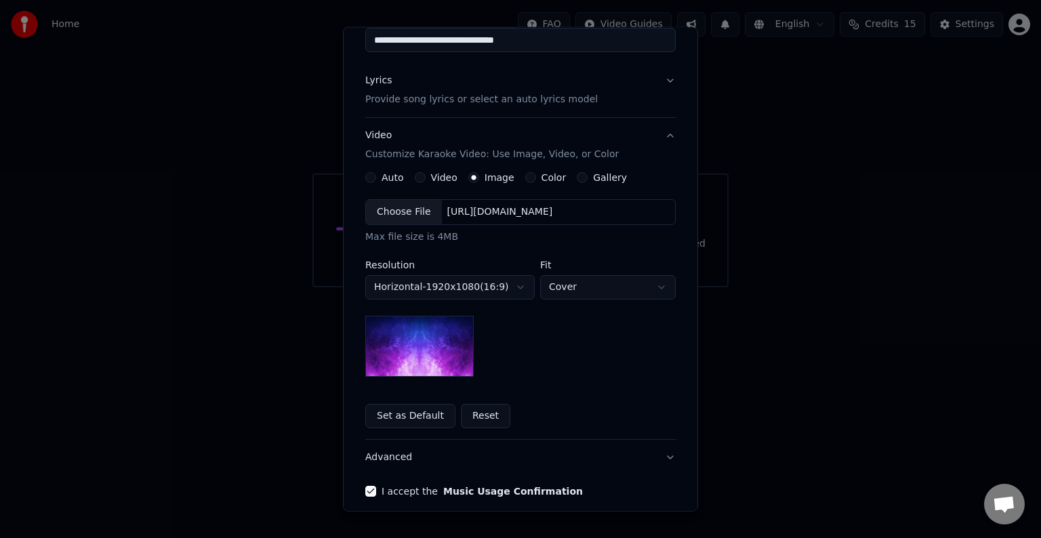
click at [441, 176] on label "Video" at bounding box center [444, 177] width 26 height 9
click at [426, 176] on button "Video" at bounding box center [420, 177] width 11 height 11
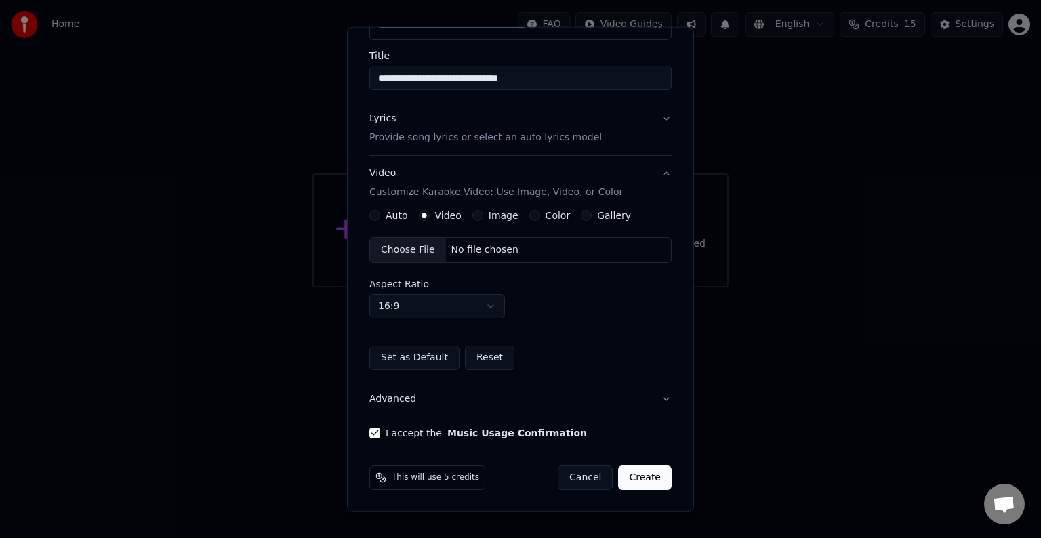
click at [393, 217] on label "Auto" at bounding box center [397, 215] width 22 height 9
click at [380, 217] on button "Auto" at bounding box center [375, 215] width 11 height 11
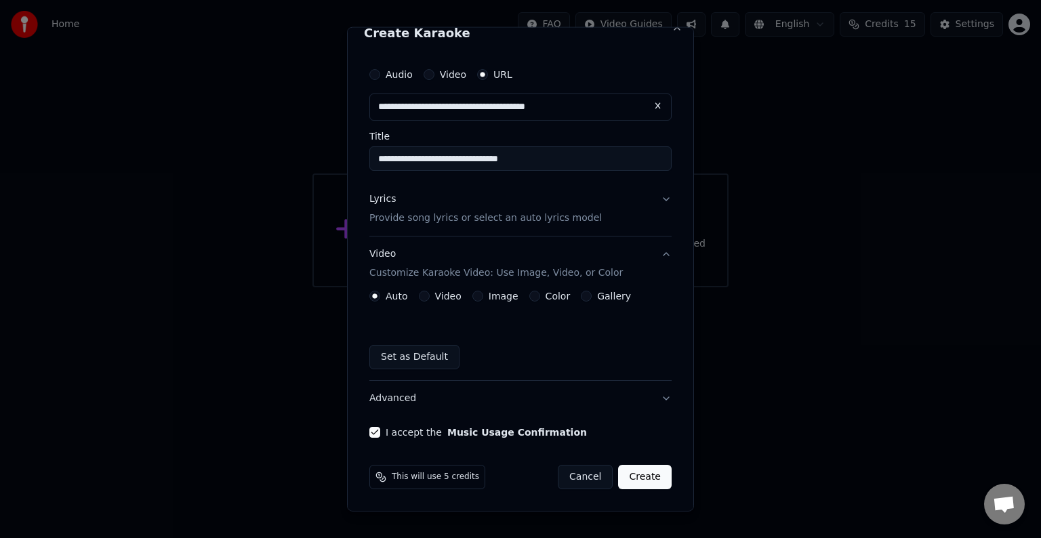
scroll to position [16, 0]
click at [491, 298] on label "Image" at bounding box center [504, 296] width 30 height 9
click at [483, 298] on button "Image" at bounding box center [478, 297] width 11 height 11
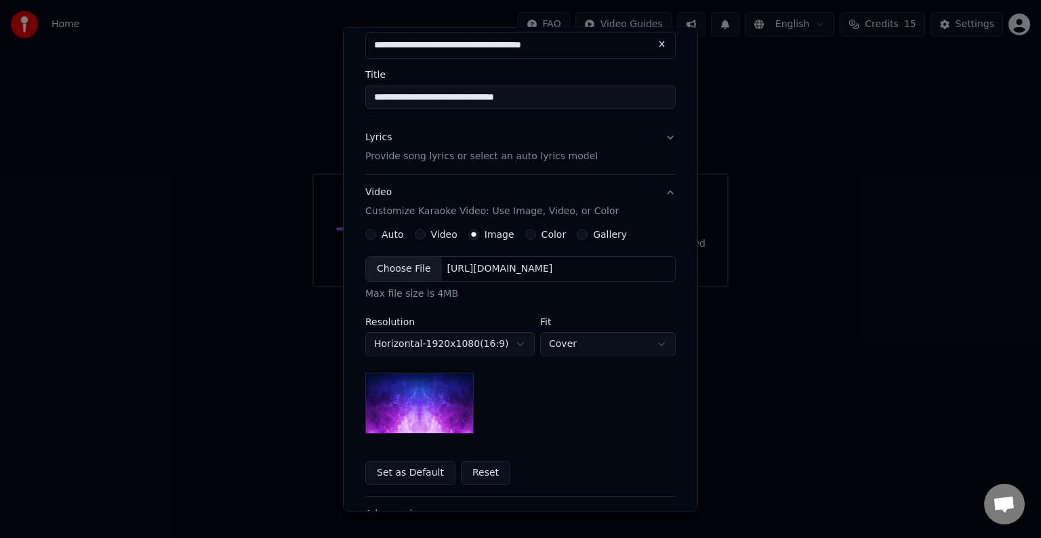
scroll to position [152, 0]
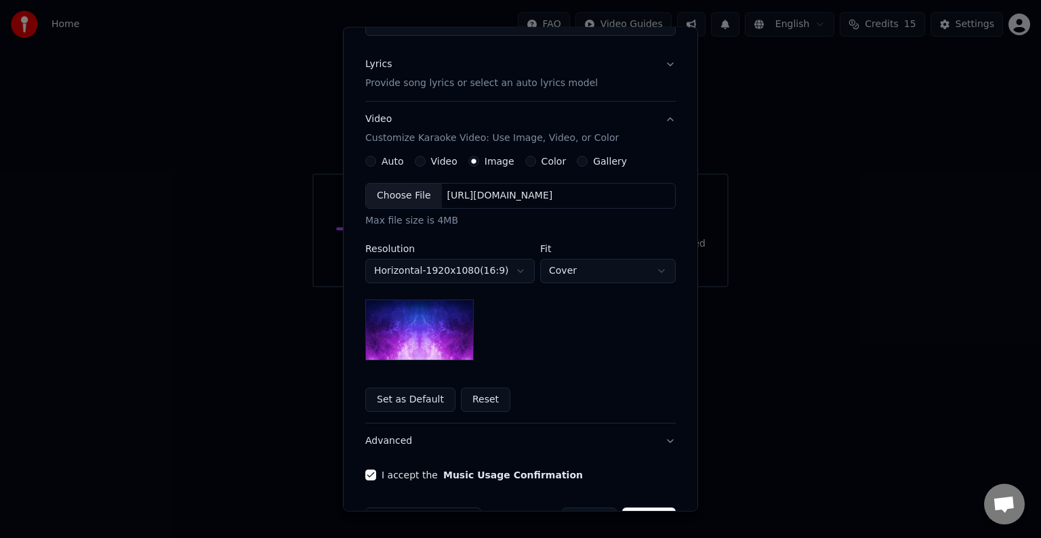
click at [594, 157] on label "Gallery" at bounding box center [610, 161] width 34 height 9
click at [588, 157] on button "Gallery" at bounding box center [582, 161] width 11 height 11
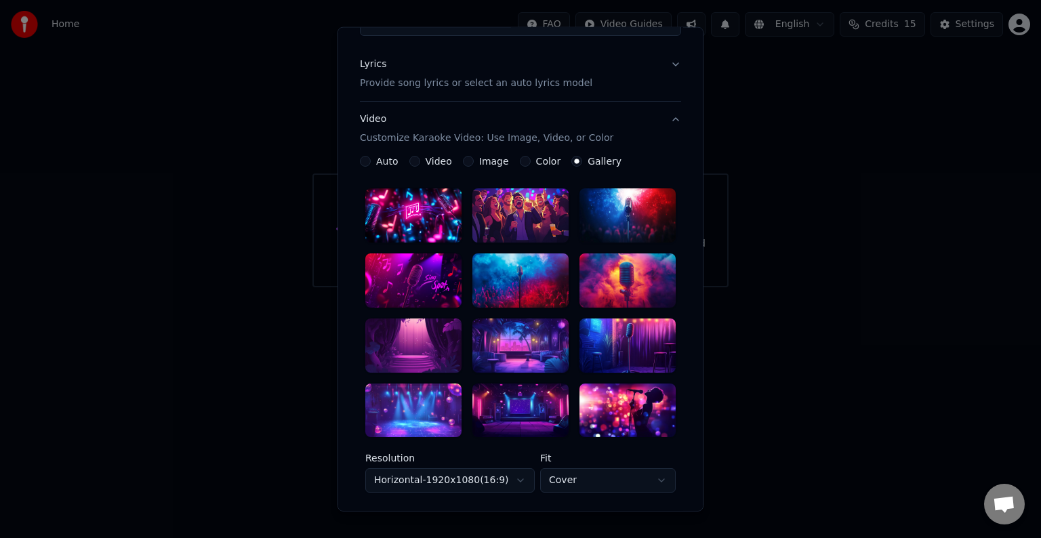
click at [429, 216] on div at bounding box center [413, 215] width 96 height 54
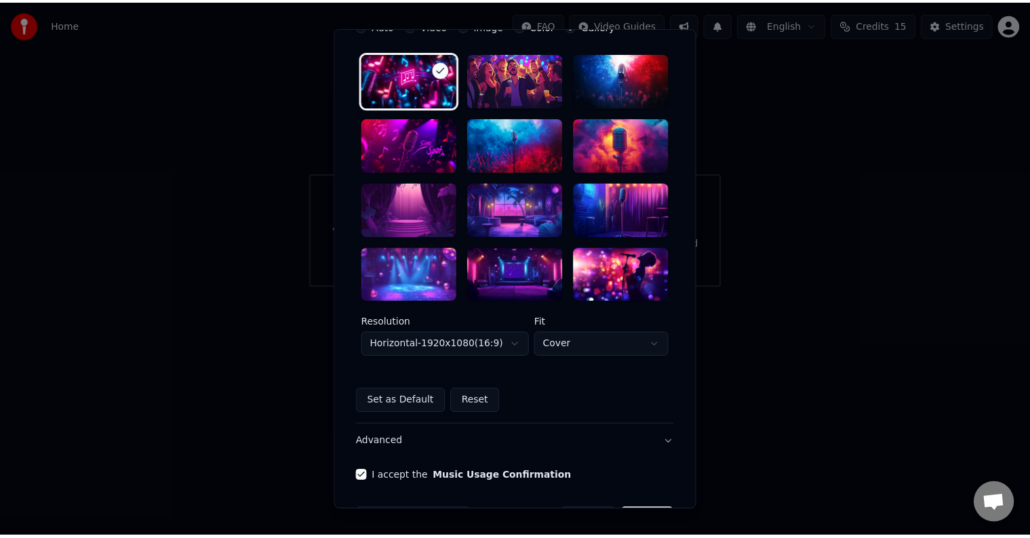
scroll to position [332, 0]
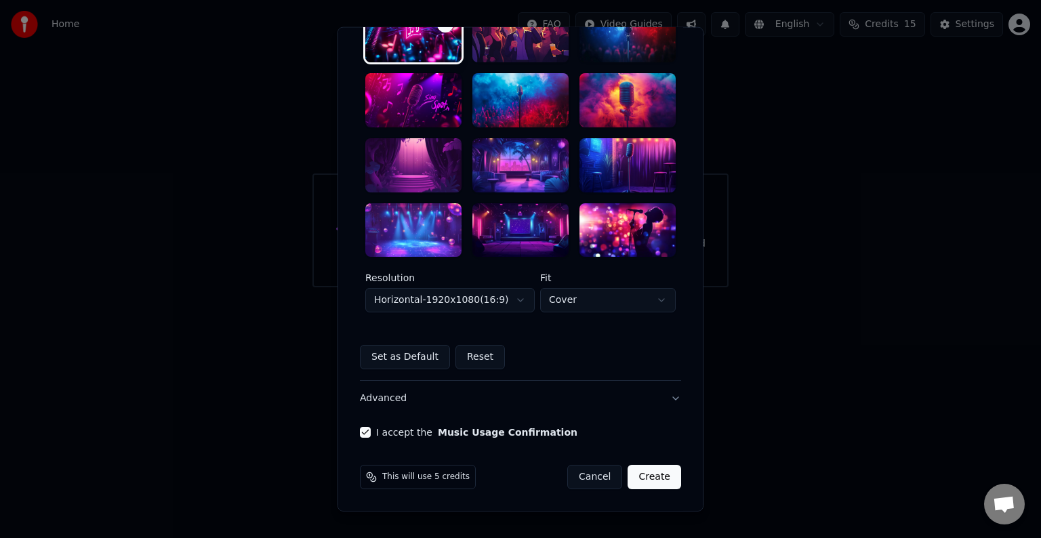
click at [653, 475] on button "Create" at bounding box center [655, 477] width 54 height 24
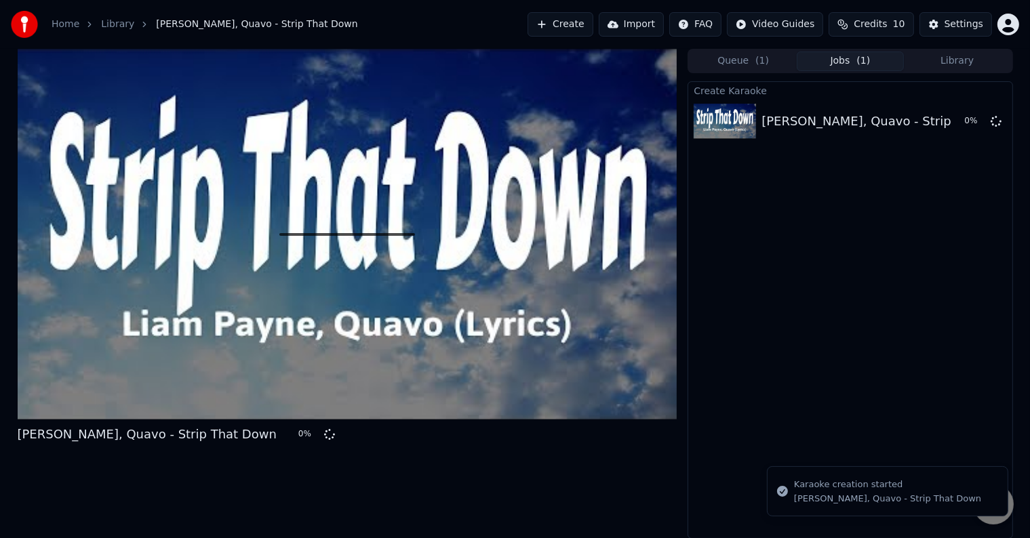
click at [339, 258] on div at bounding box center [348, 234] width 660 height 371
click at [512, 225] on div at bounding box center [348, 234] width 660 height 371
click at [856, 116] on div "Liam Payne, Quavo - Strip That Down" at bounding box center [890, 121] width 259 height 19
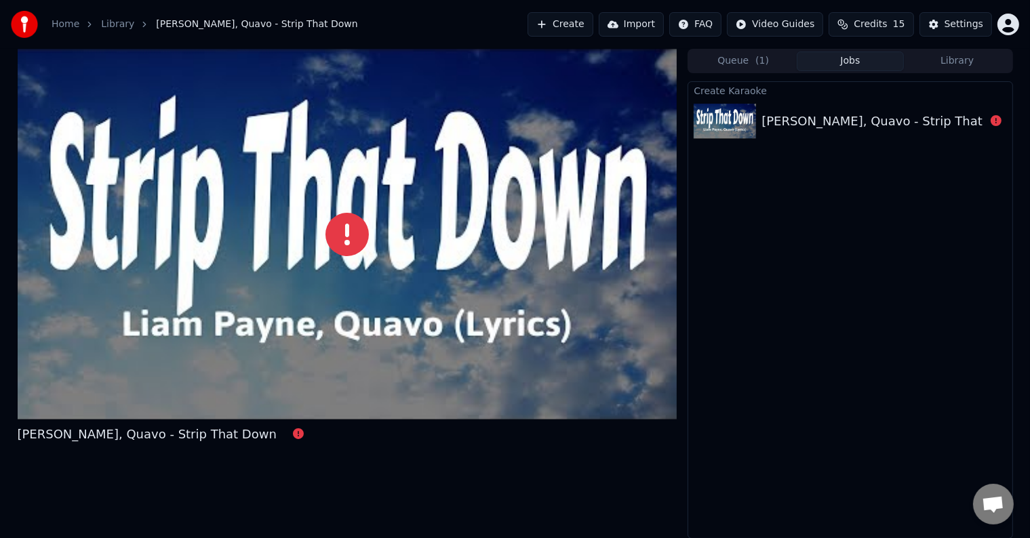
click at [816, 114] on div "Liam Payne, Quavo - Strip That Down" at bounding box center [890, 121] width 259 height 19
click at [198, 434] on div "Liam Payne, Quavo - Strip That Down" at bounding box center [147, 434] width 259 height 19
click at [188, 437] on div "Liam Payne, Quavo - Strip That Down" at bounding box center [147, 434] width 259 height 19
click at [795, 129] on div "Liam Payne, Quavo - Strip That Down" at bounding box center [890, 121] width 259 height 19
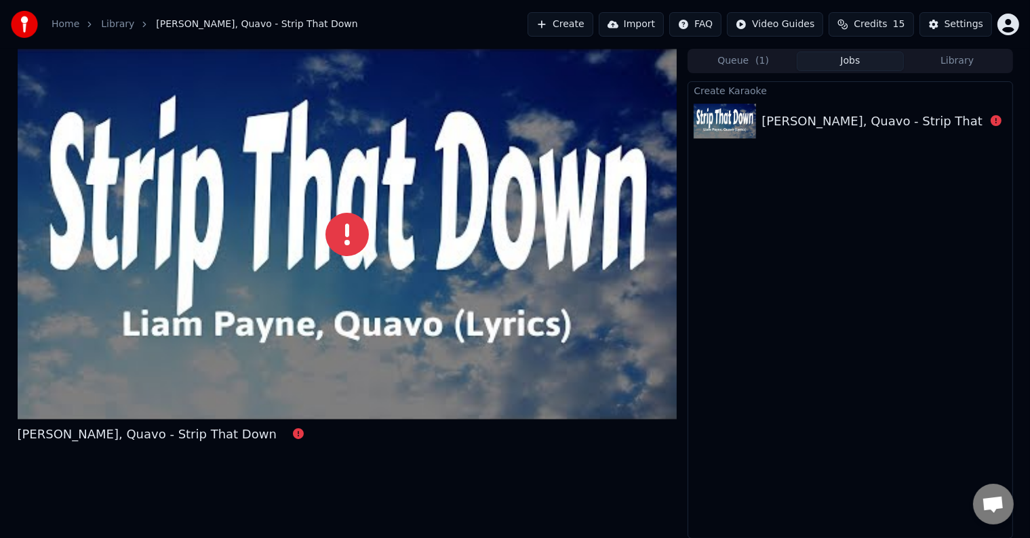
click at [795, 129] on div "Liam Payne, Quavo - Strip That Down" at bounding box center [890, 121] width 259 height 19
click at [739, 136] on img at bounding box center [725, 121] width 62 height 35
click at [332, 233] on icon at bounding box center [346, 234] width 43 height 43
click at [350, 232] on icon at bounding box center [346, 234] width 43 height 43
click at [350, 236] on icon at bounding box center [346, 234] width 43 height 43
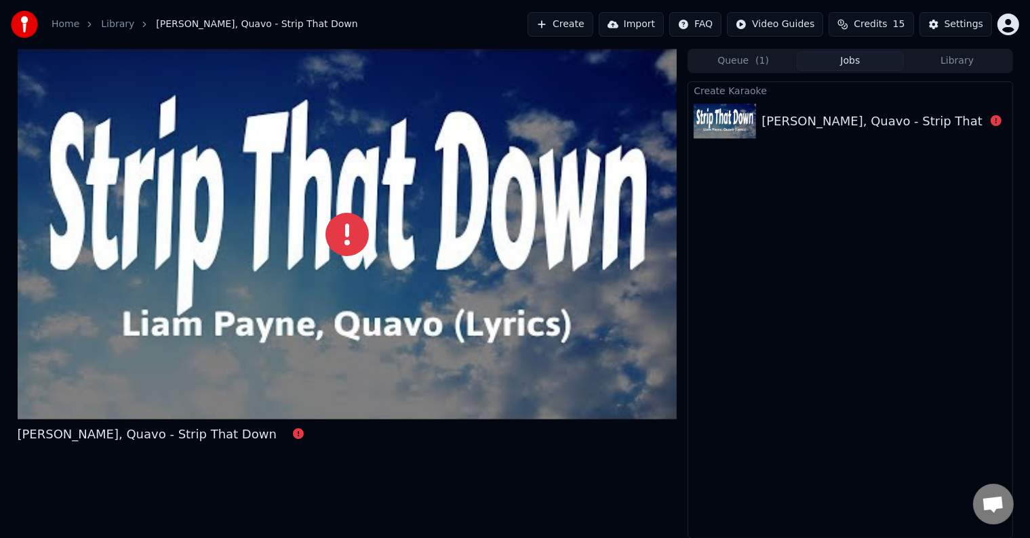
click at [350, 236] on icon at bounding box center [346, 234] width 43 height 43
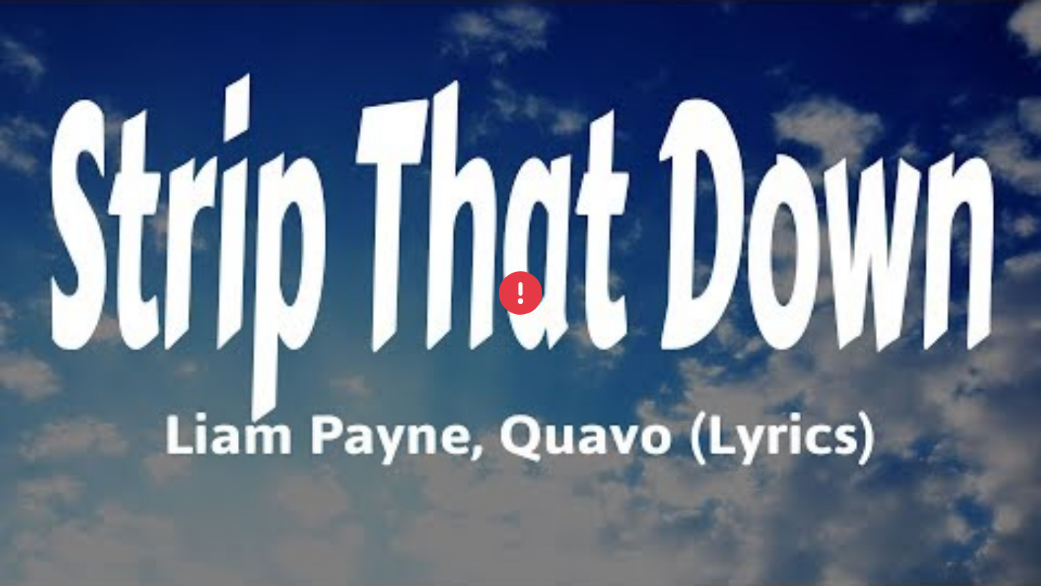
click at [591, 277] on div at bounding box center [520, 293] width 1041 height 586
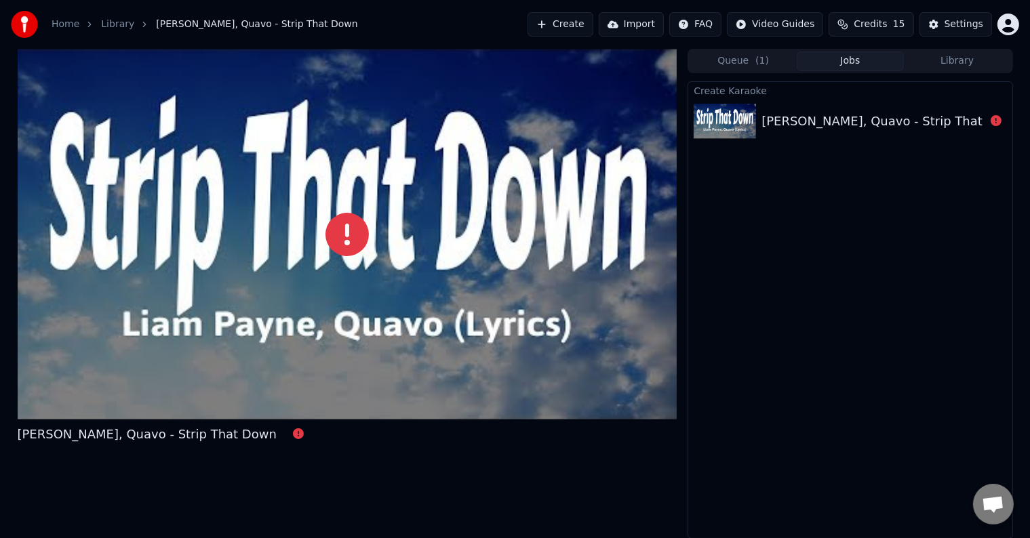
click at [793, 271] on div "Create Karaoke Liam Payne, Quavo - Strip That Down" at bounding box center [850, 310] width 325 height 458
click at [380, 301] on div at bounding box center [348, 234] width 660 height 371
click at [750, 54] on button "Queue ( 1 )" at bounding box center [743, 62] width 107 height 20
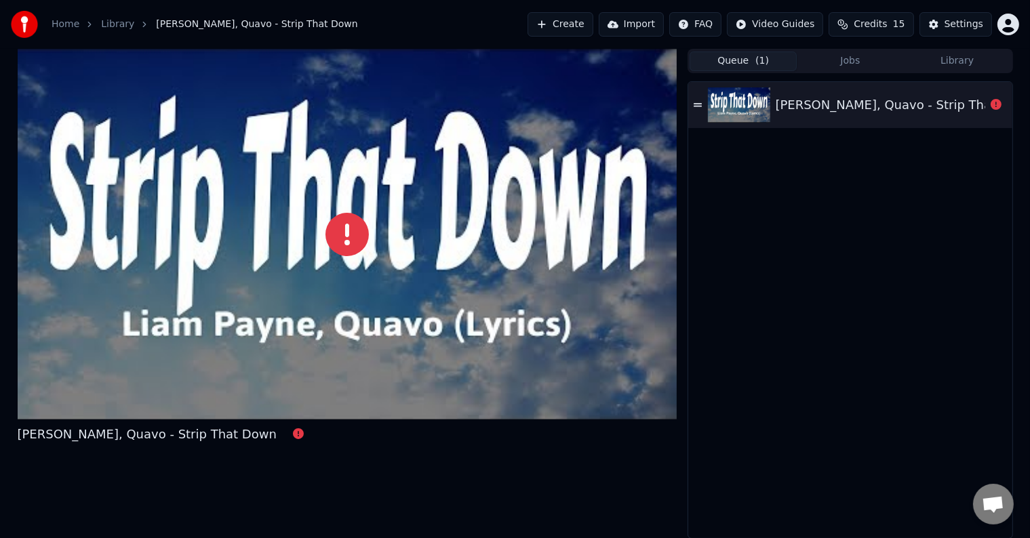
click at [801, 97] on div "Liam Payne, Quavo - Strip That Down" at bounding box center [905, 105] width 259 height 19
click at [694, 102] on icon at bounding box center [698, 104] width 8 height 9
click at [698, 104] on icon at bounding box center [698, 104] width 8 height 9
click at [846, 103] on div "Liam Payne, Quavo - Strip That Down" at bounding box center [905, 105] width 259 height 19
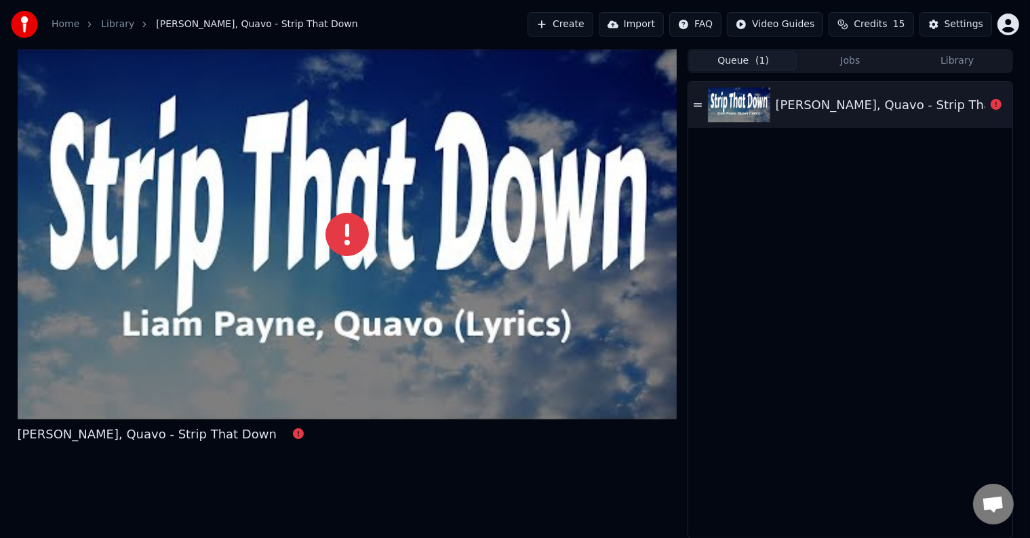
click at [570, 20] on button "Create" at bounding box center [560, 24] width 66 height 24
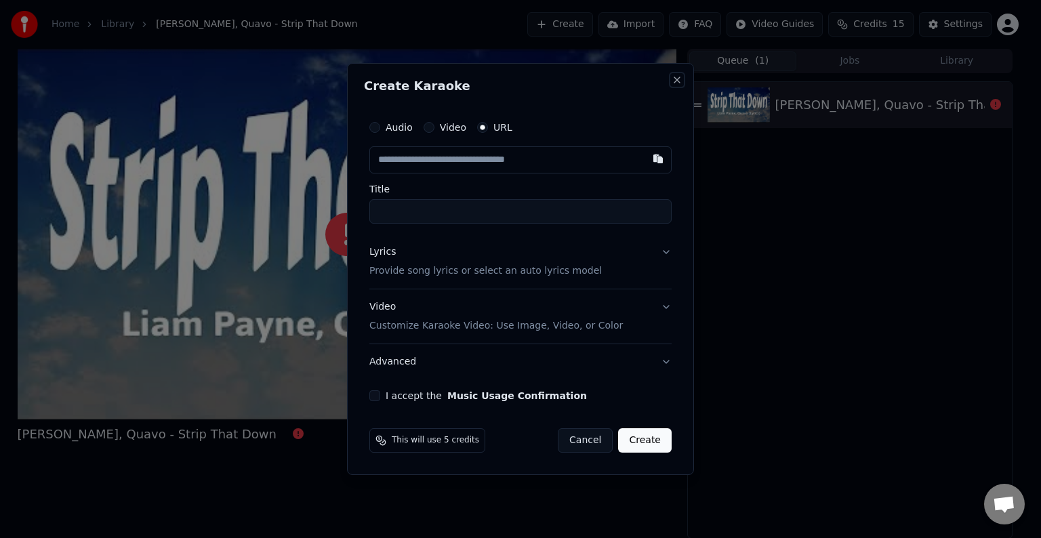
click at [676, 79] on button "Close" at bounding box center [677, 80] width 11 height 11
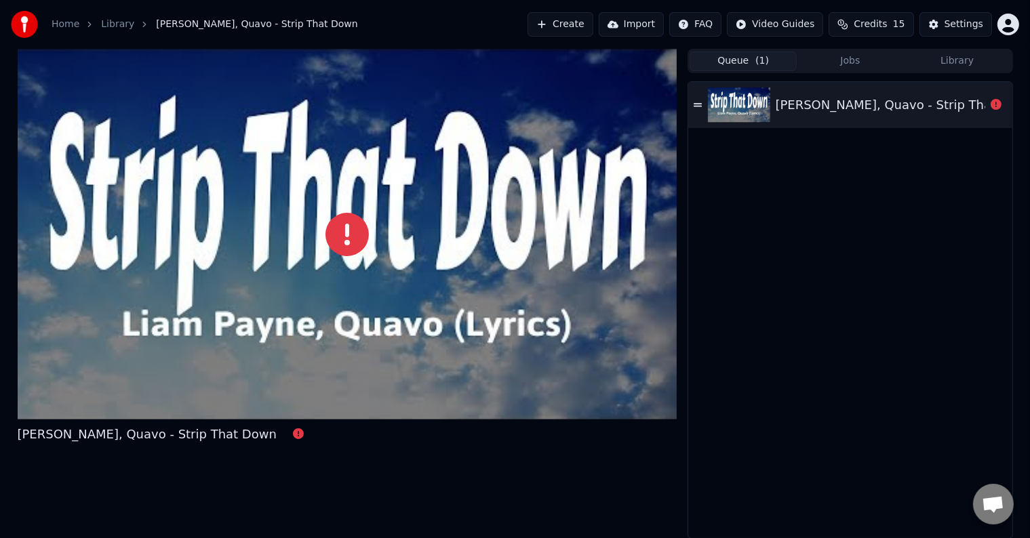
click at [117, 26] on link "Library" at bounding box center [117, 25] width 33 height 14
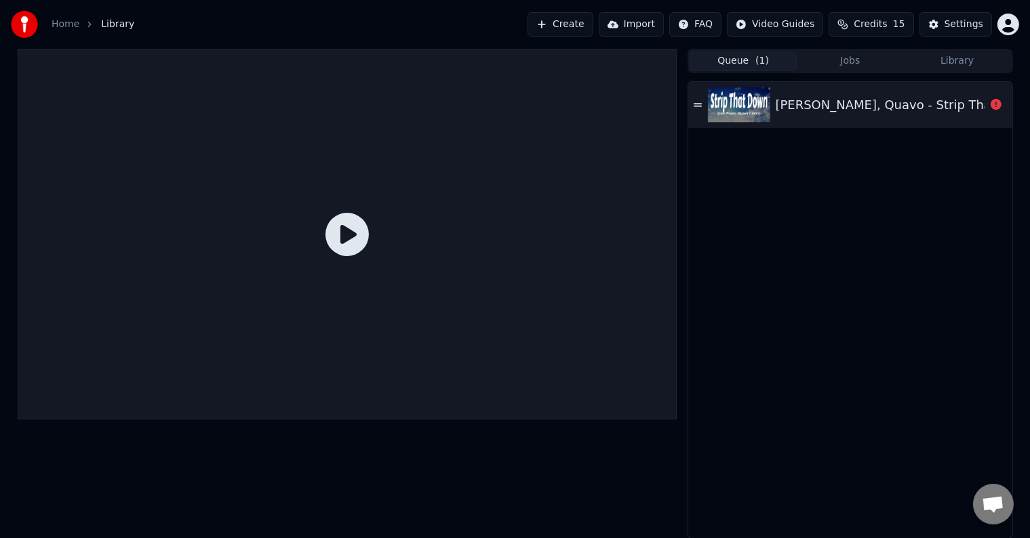
click at [292, 224] on div at bounding box center [348, 234] width 660 height 371
click at [374, 230] on div at bounding box center [348, 234] width 660 height 371
click at [354, 235] on icon at bounding box center [346, 234] width 43 height 43
click at [719, 143] on div "Liam Payne, Quavo - Strip That Down" at bounding box center [849, 310] width 323 height 456
click at [997, 104] on icon at bounding box center [996, 104] width 11 height 11
